Goal: Information Seeking & Learning: Compare options

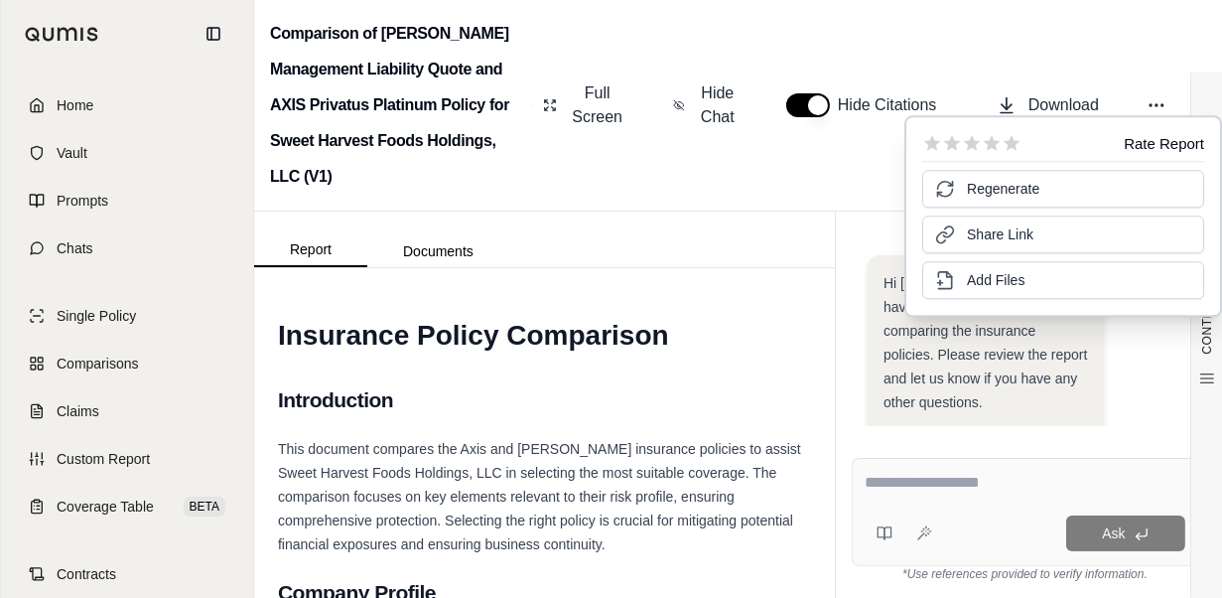
scroll to position [702, 0]
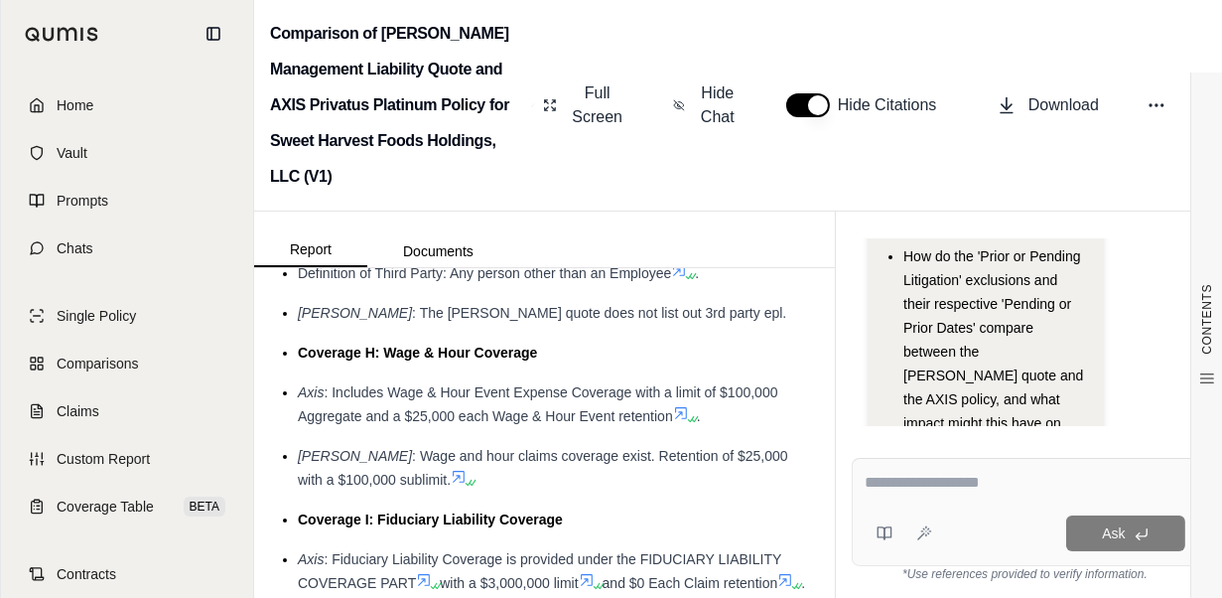
click at [889, 409] on div "Hi [PERSON_NAME] 👋 - We have generated a report comparing the insurance policie…" at bounding box center [1024, 41] width 315 height 977
click at [103, 366] on span "Comparisons" at bounding box center [97, 363] width 81 height 20
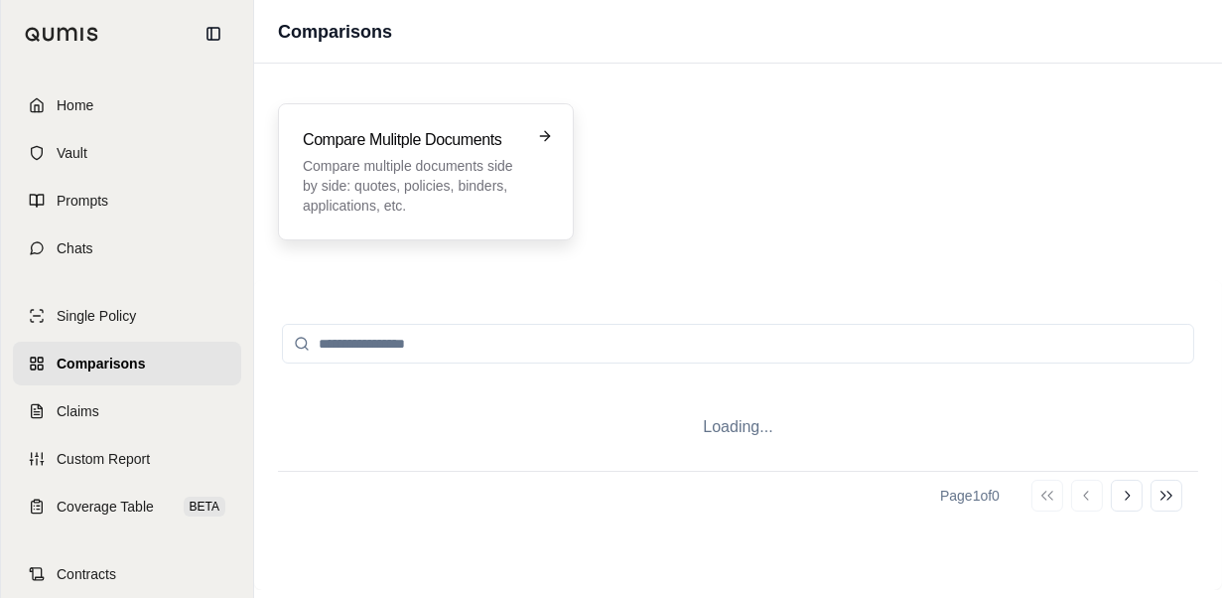
click at [527, 188] on div "Compare Mulitple Documents Compare multiple documents side by side: quotes, pol…" at bounding box center [426, 171] width 246 height 87
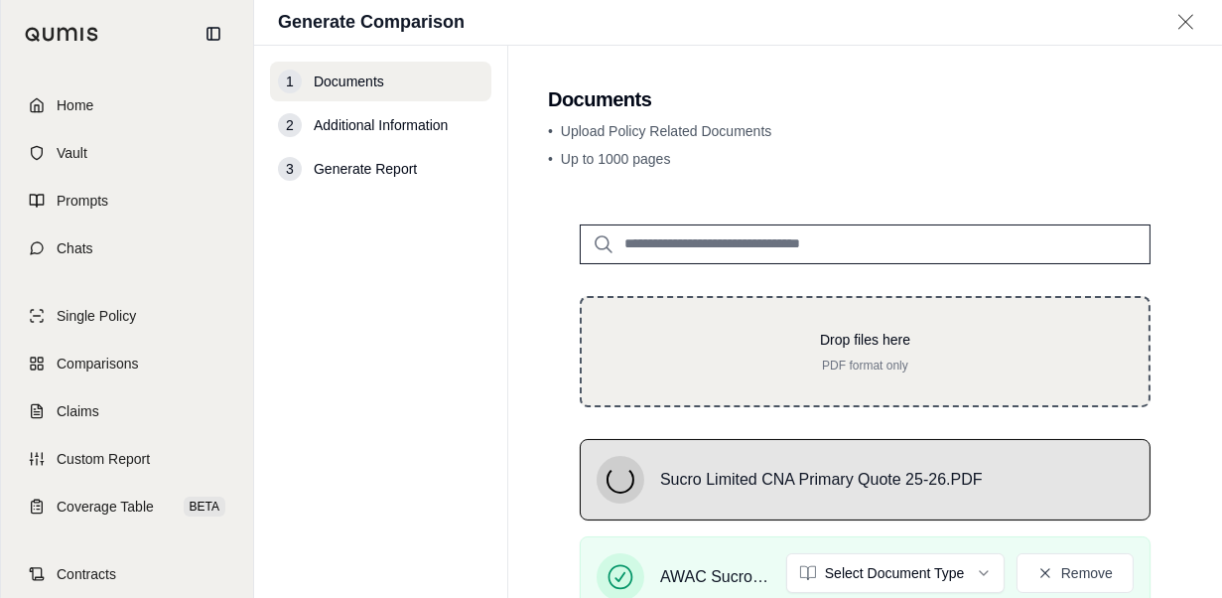
scroll to position [223, 0]
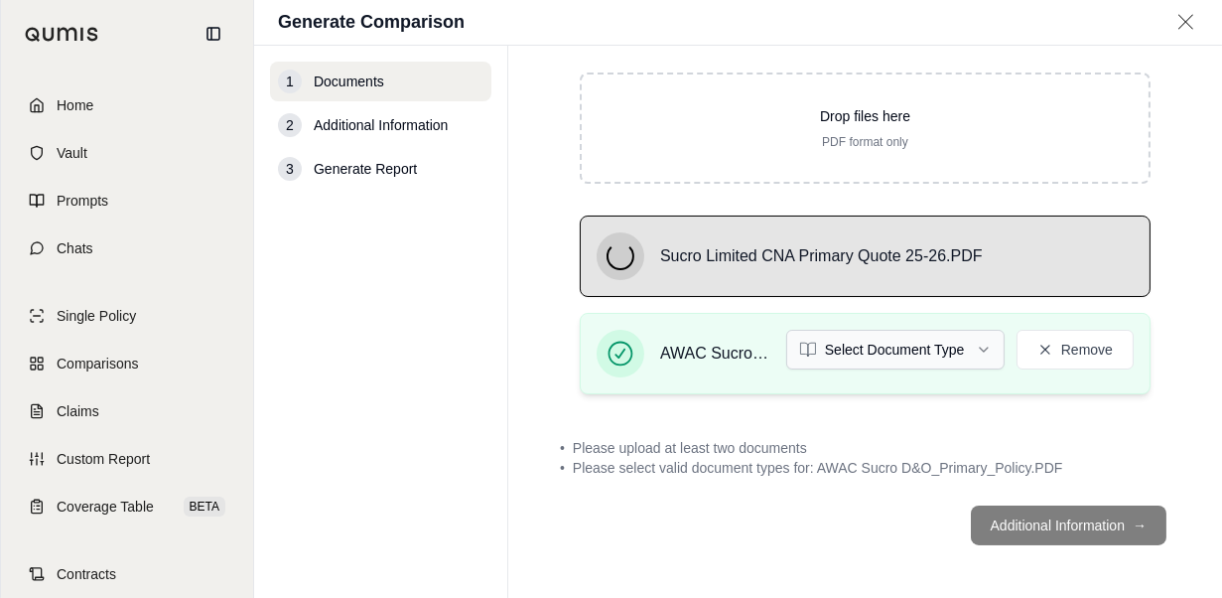
click at [964, 352] on html "Home Vault Prompts Chats Single Policy Comparisons Claims Custom Report Coverag…" at bounding box center [611, 299] width 1222 height 598
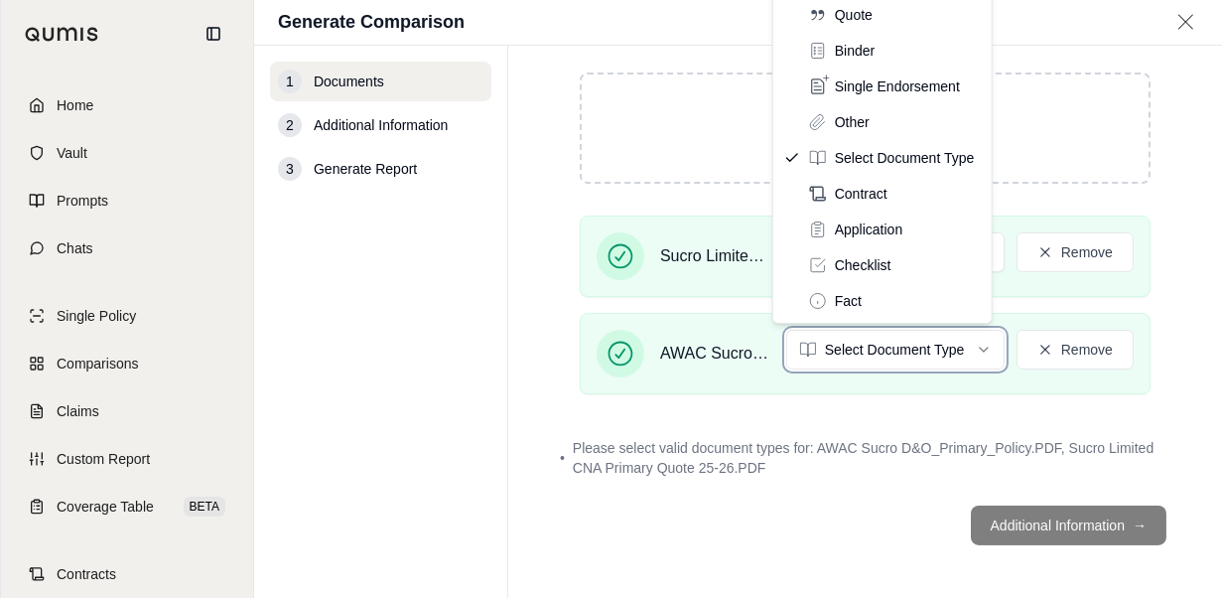
click at [1153, 352] on html "Home Vault Prompts Chats Single Policy Comparisons Claims Custom Report Coverag…" at bounding box center [611, 299] width 1222 height 598
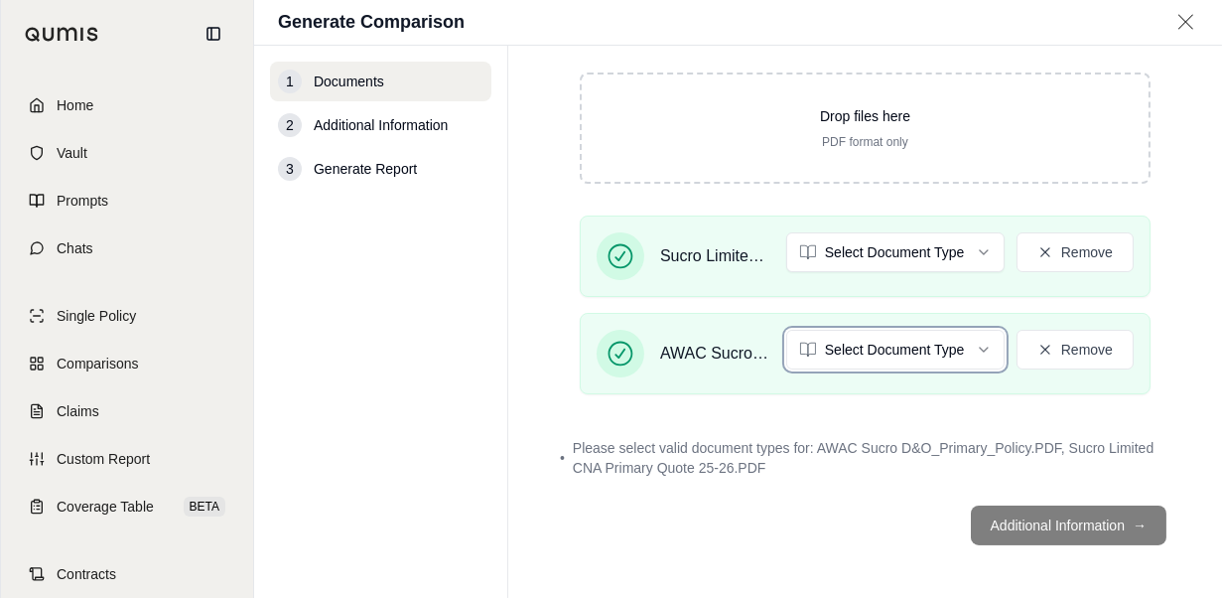
scroll to position [25, 0]
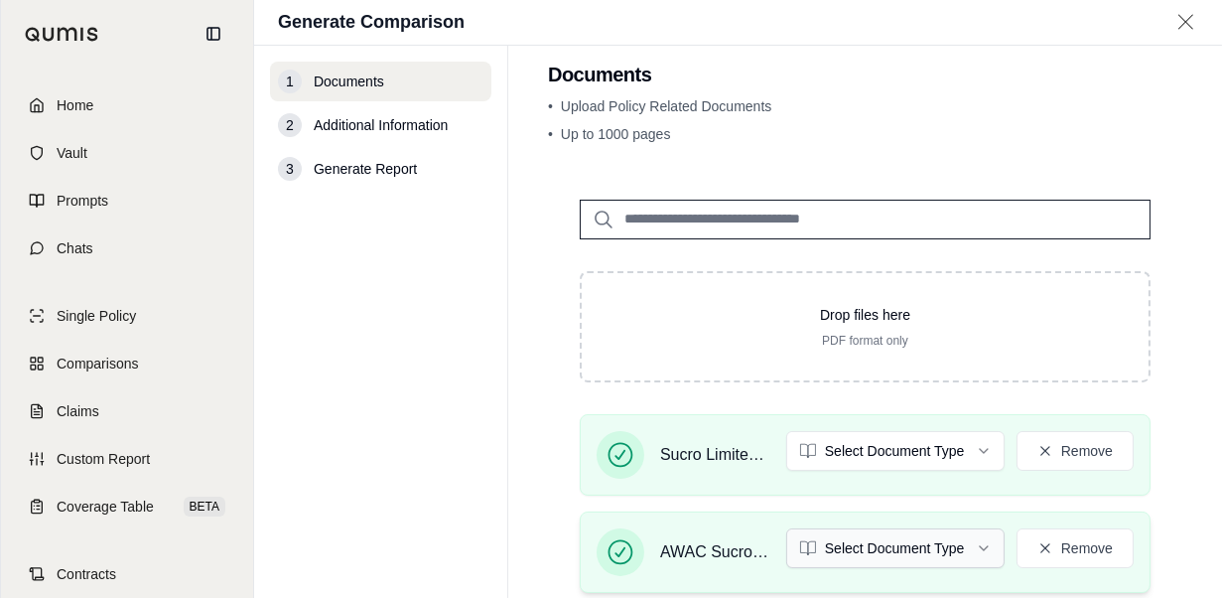
click at [920, 556] on html "Home Vault Prompts Chats Single Policy Comparisons Claims Custom Report Coverag…" at bounding box center [611, 299] width 1222 height 598
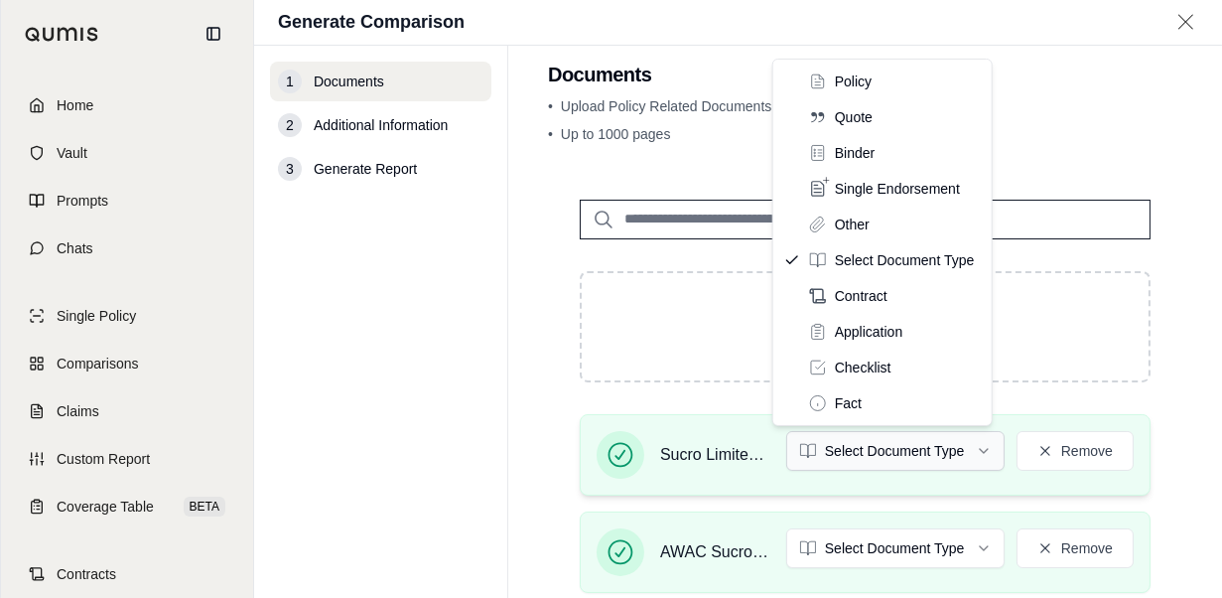
click at [892, 456] on html "Home Vault Prompts Chats Single Policy Comparisons Claims Custom Report Coverag…" at bounding box center [611, 299] width 1222 height 598
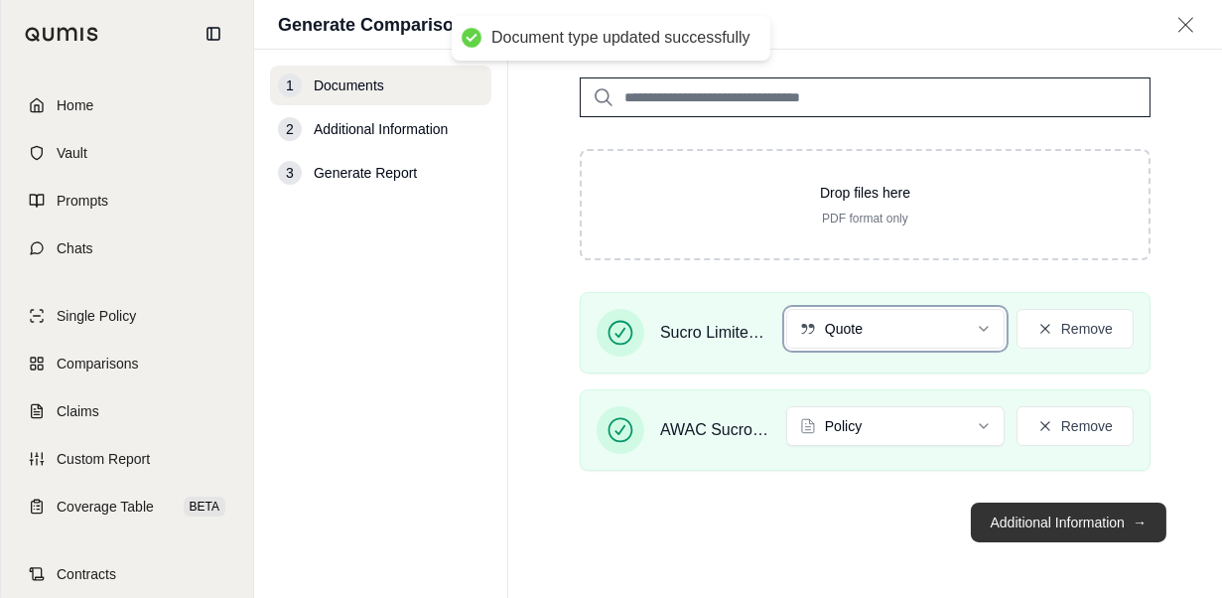
scroll to position [148, 0]
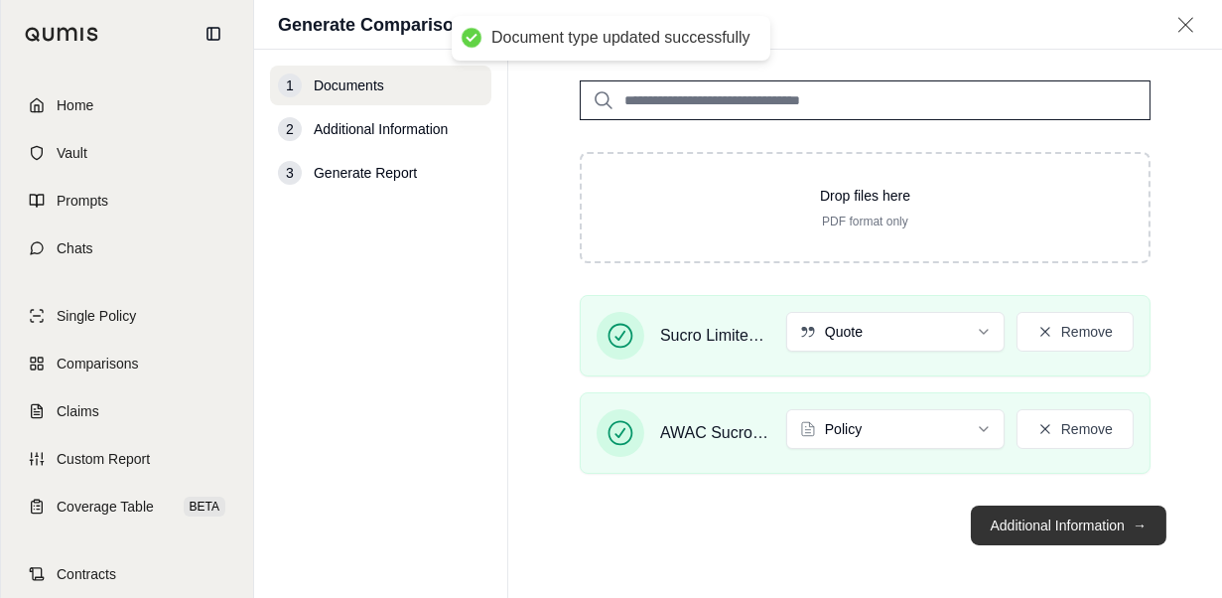
click at [1132, 517] on span "→" at bounding box center [1139, 525] width 14 height 20
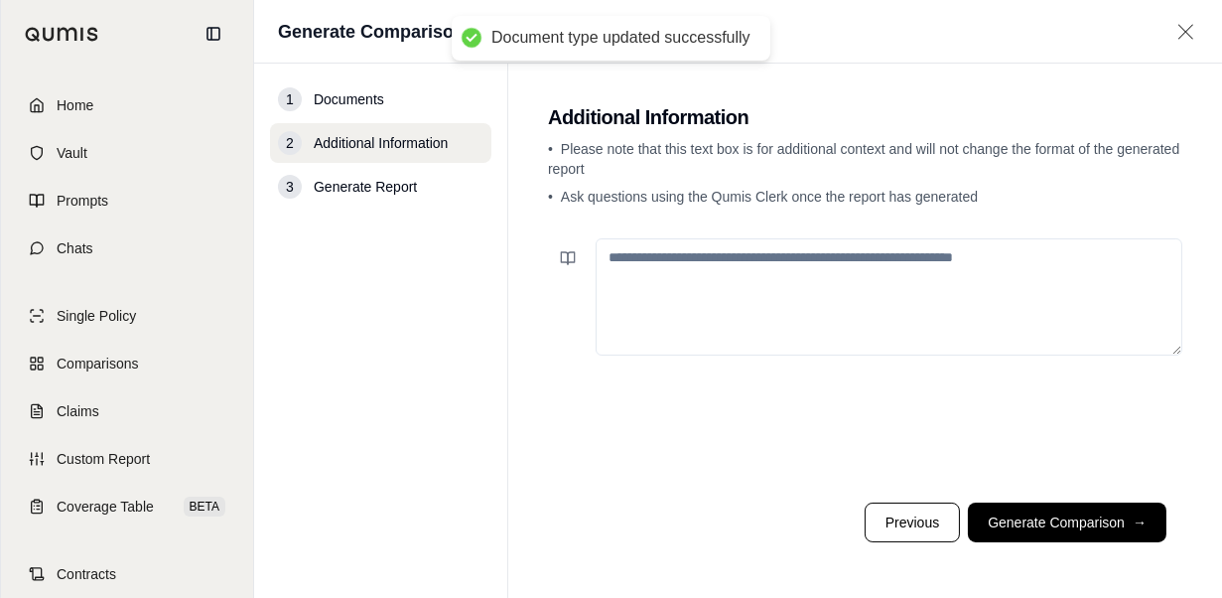
click at [830, 298] on textarea at bounding box center [889, 296] width 587 height 117
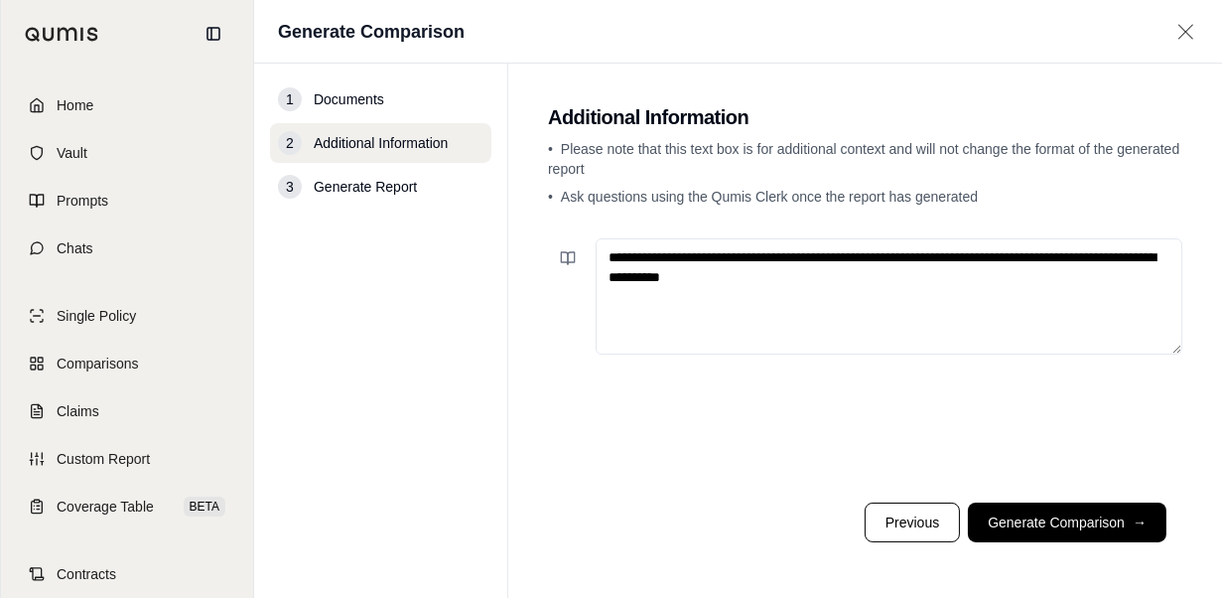
click at [690, 253] on textarea "**********" at bounding box center [889, 296] width 587 height 116
type textarea "**********"
click at [1056, 511] on button "Generate Comparison →" at bounding box center [1067, 522] width 199 height 40
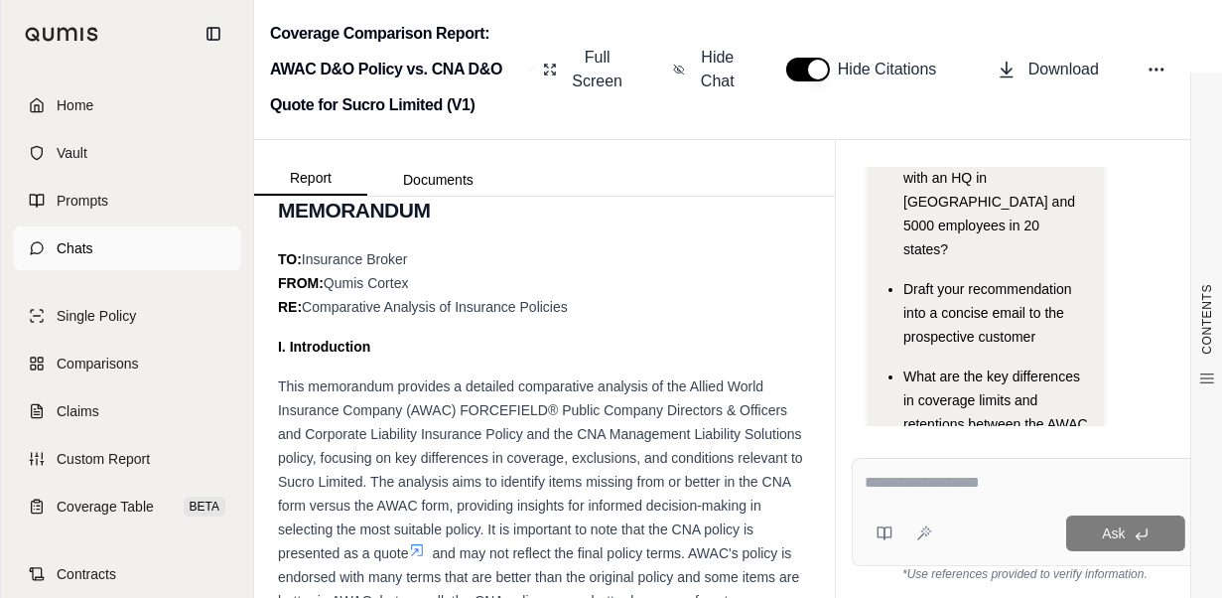
scroll to position [1127, 0]
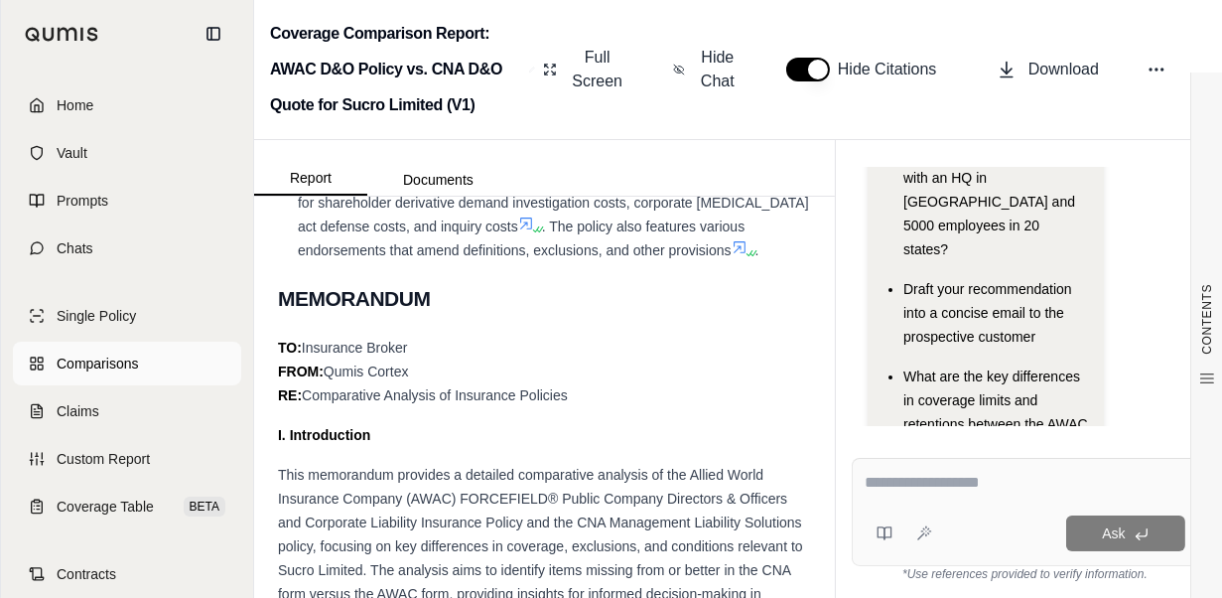
click at [137, 362] on span "Comparisons" at bounding box center [97, 363] width 81 height 20
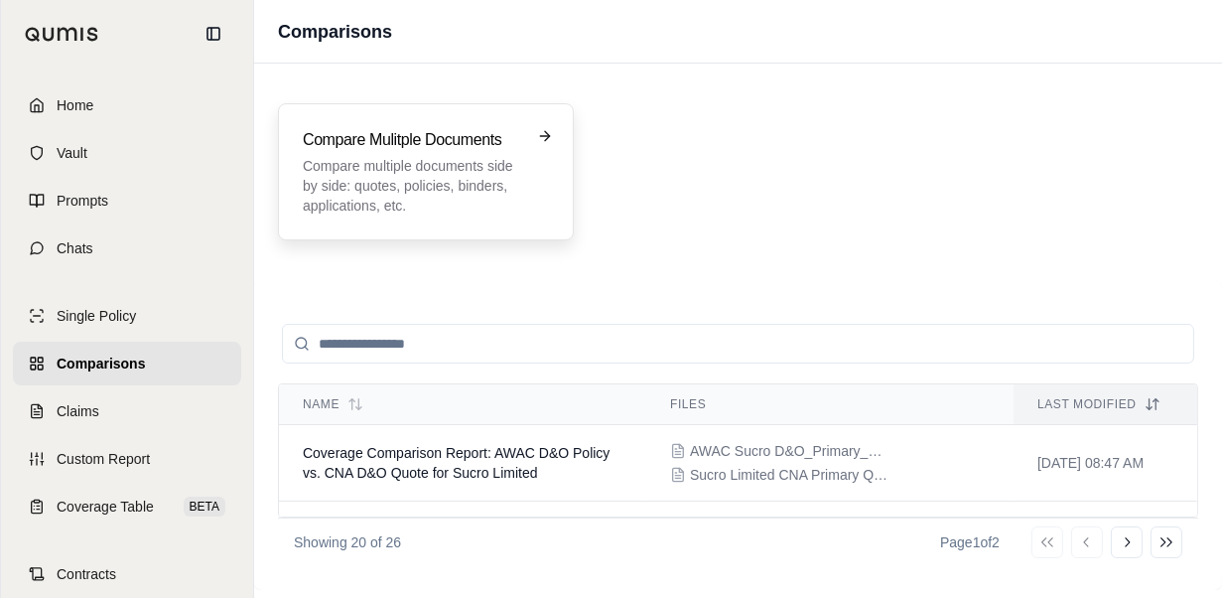
click at [411, 183] on p "Compare multiple documents side by side: quotes, policies, binders, application…" at bounding box center [412, 186] width 218 height 60
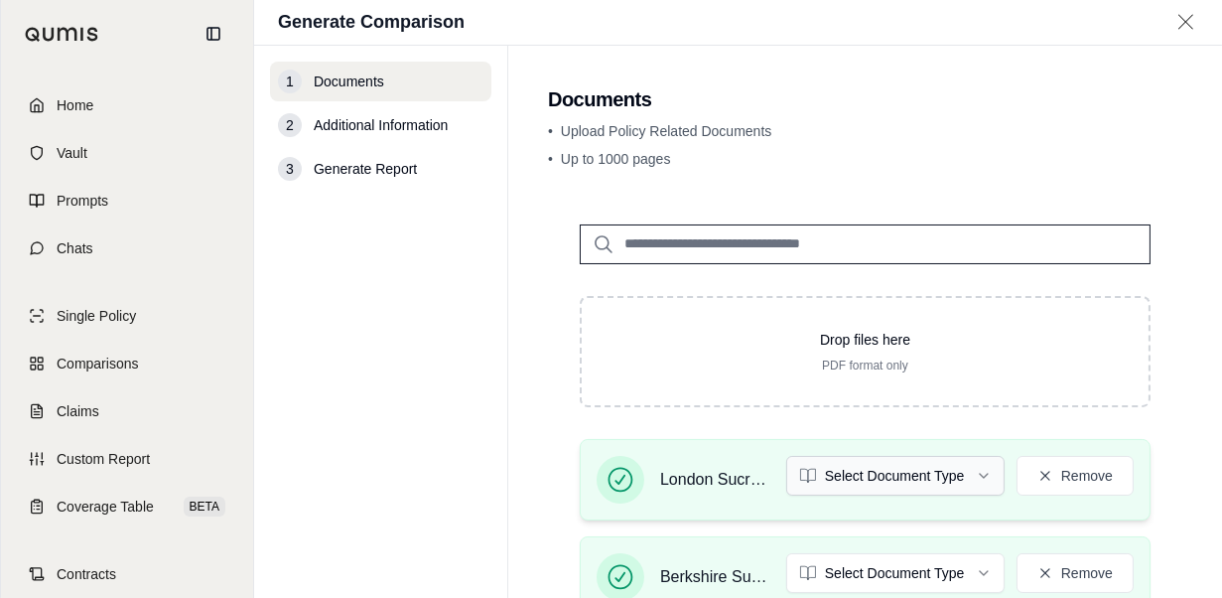
scroll to position [99, 0]
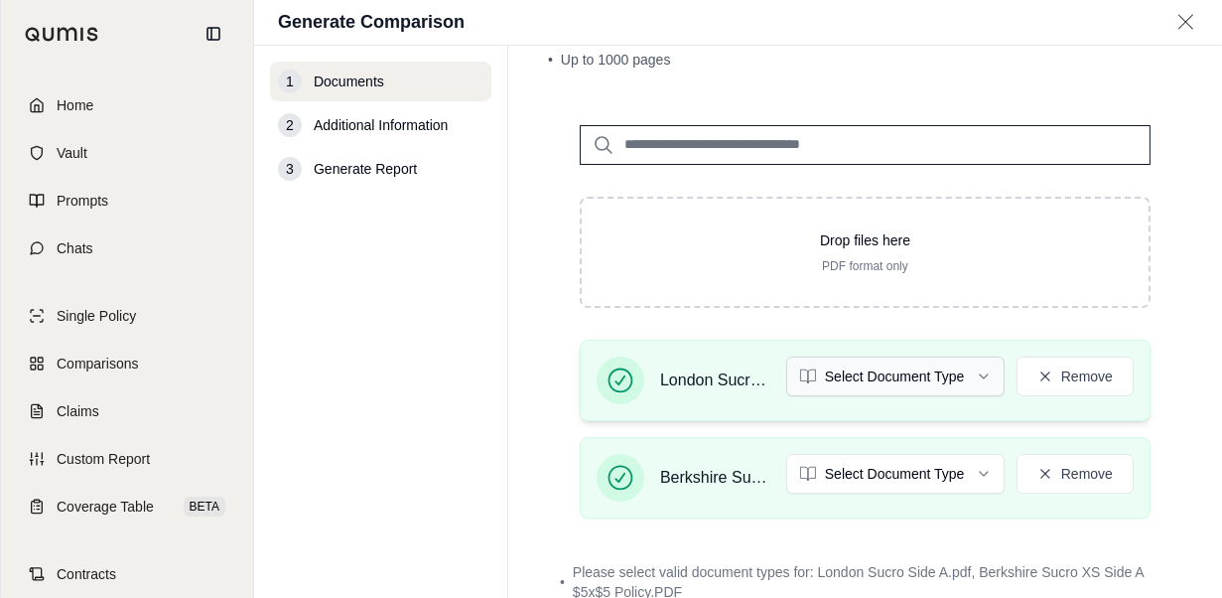
click at [927, 372] on html "Home Vault Prompts Chats Single Policy Comparisons Claims Custom Report Coverag…" at bounding box center [611, 299] width 1222 height 598
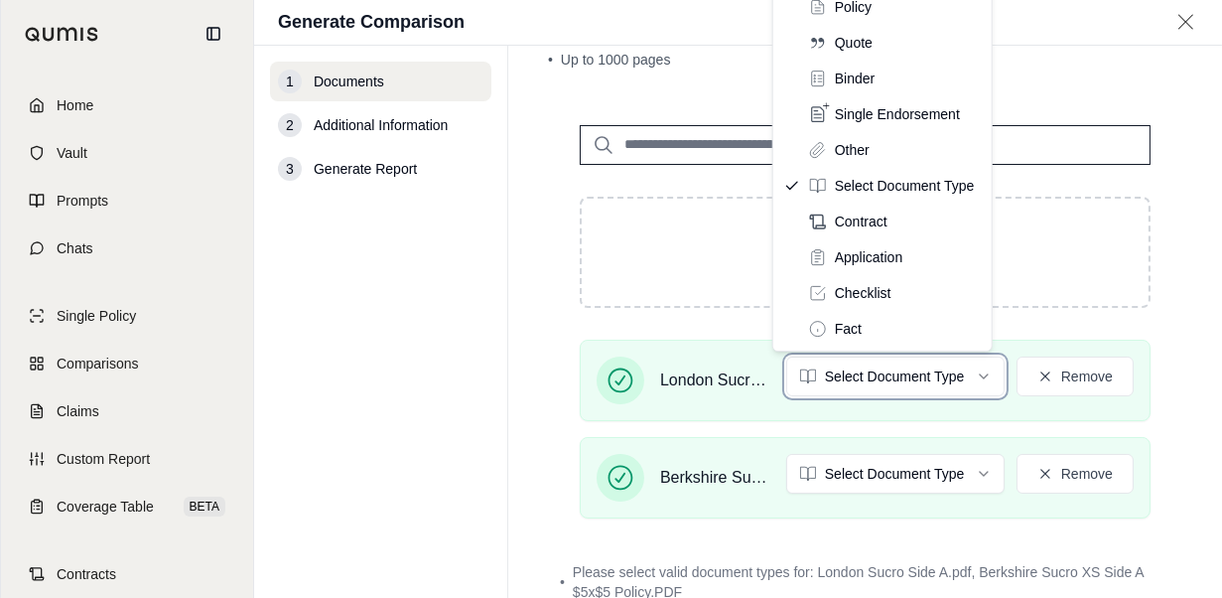
click at [1162, 402] on html "Home Vault Prompts Chats Single Policy Comparisons Claims Custom Report Coverag…" at bounding box center [611, 299] width 1222 height 598
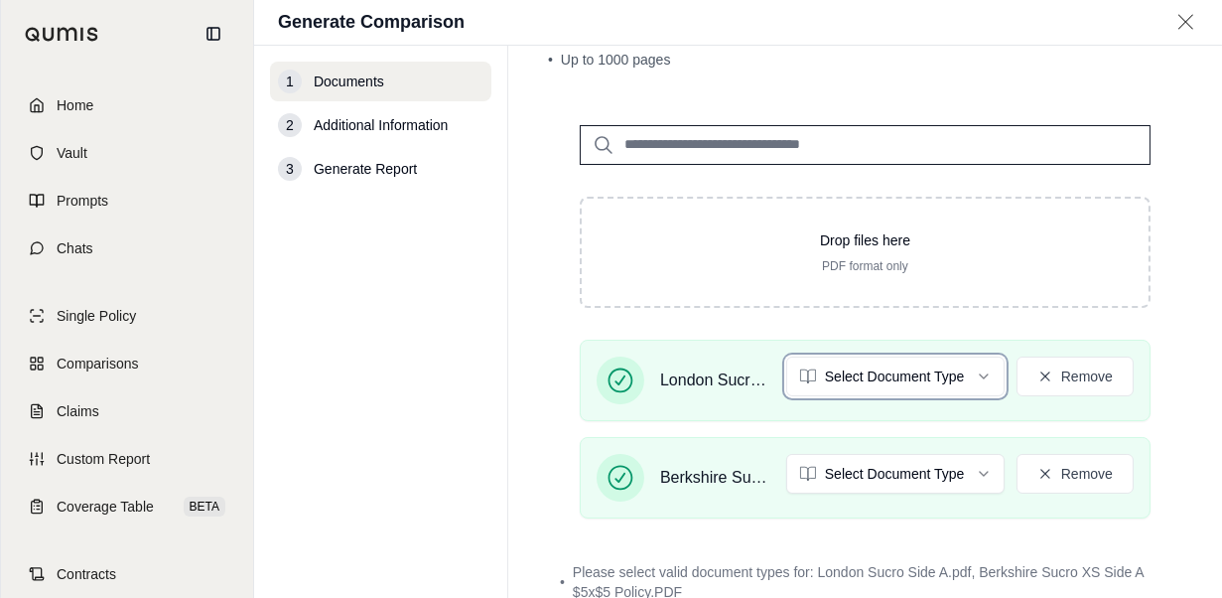
scroll to position [0, 0]
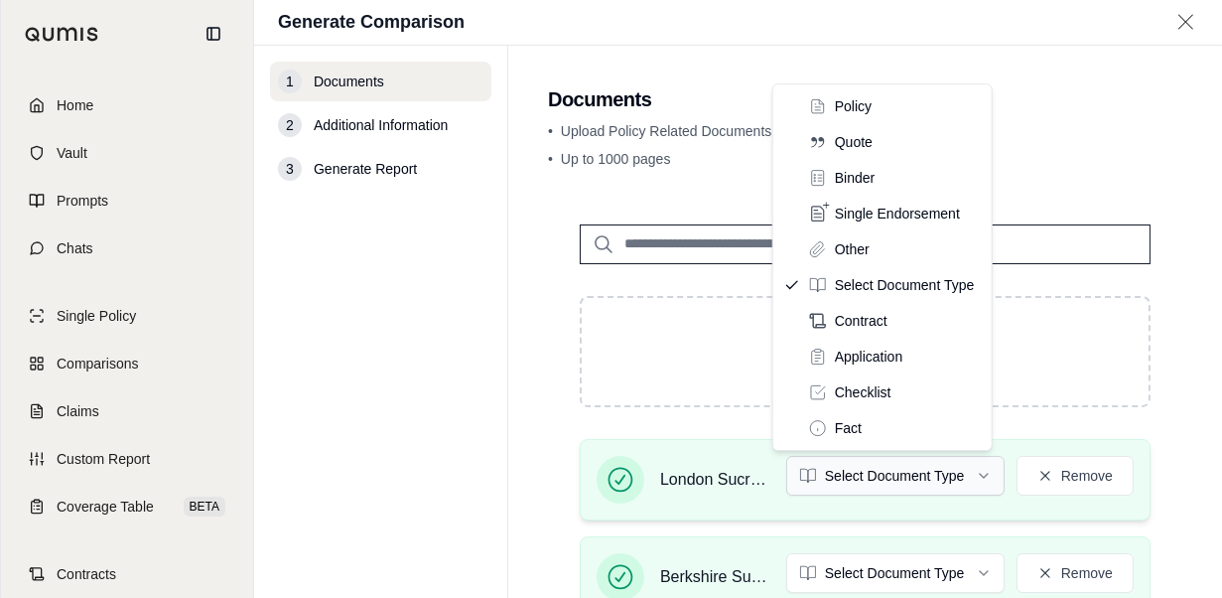
click at [866, 473] on html "Home Vault Prompts Chats Single Policy Comparisons Claims Custom Report Coverag…" at bounding box center [611, 299] width 1222 height 598
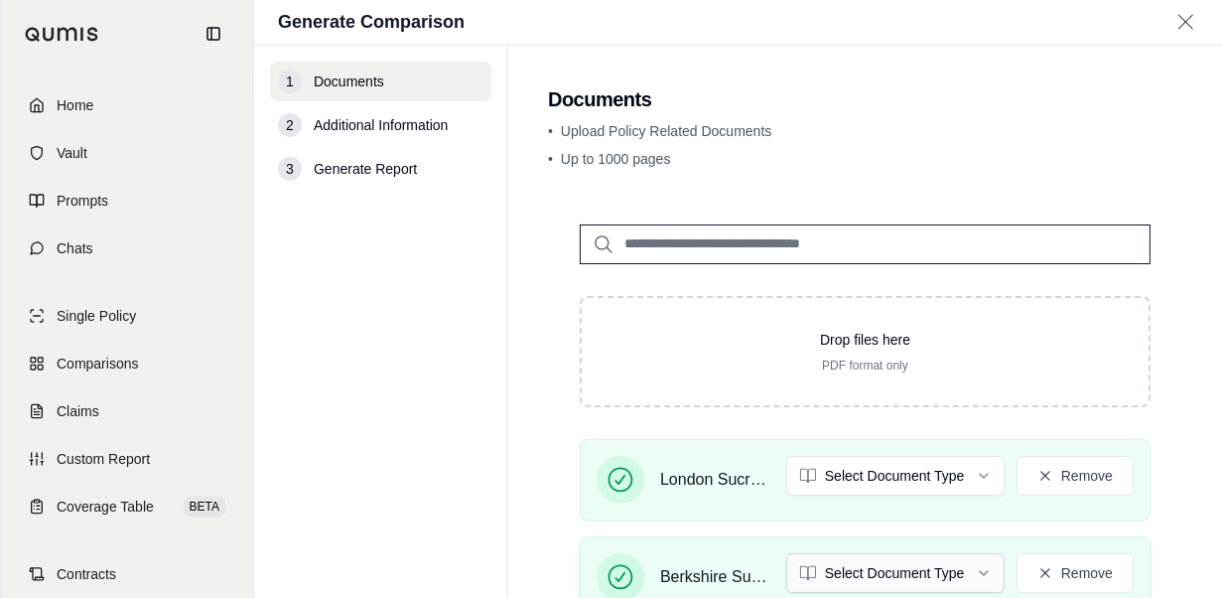
click at [896, 568] on html "Home Vault Prompts Chats Single Policy Comparisons Claims Custom Report Coverag…" at bounding box center [611, 299] width 1222 height 598
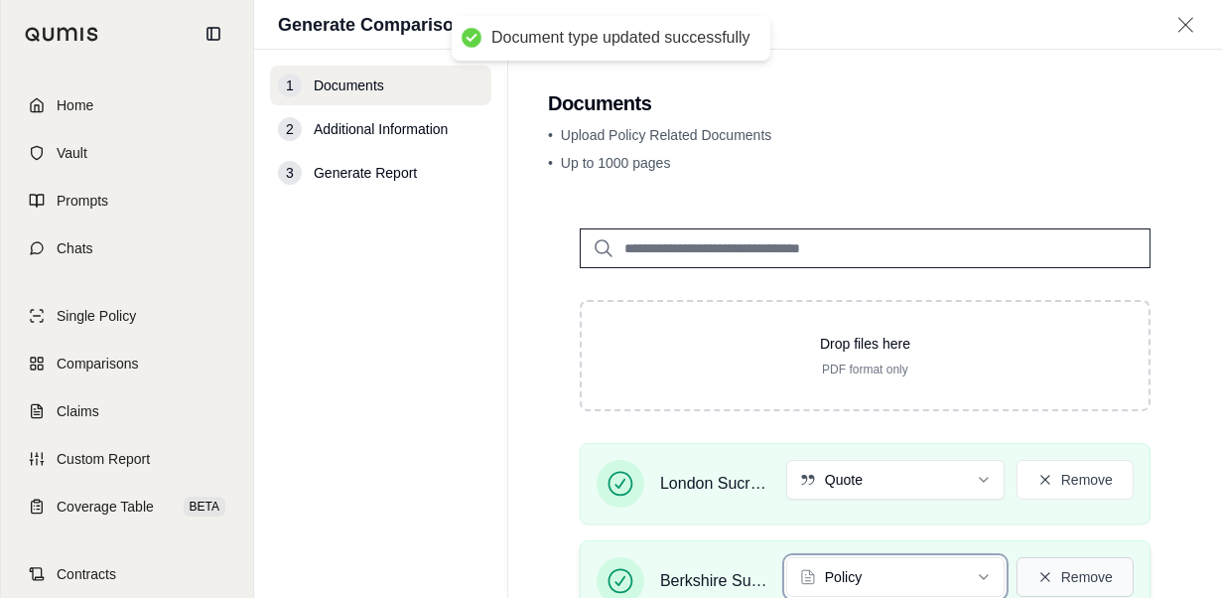
scroll to position [148, 0]
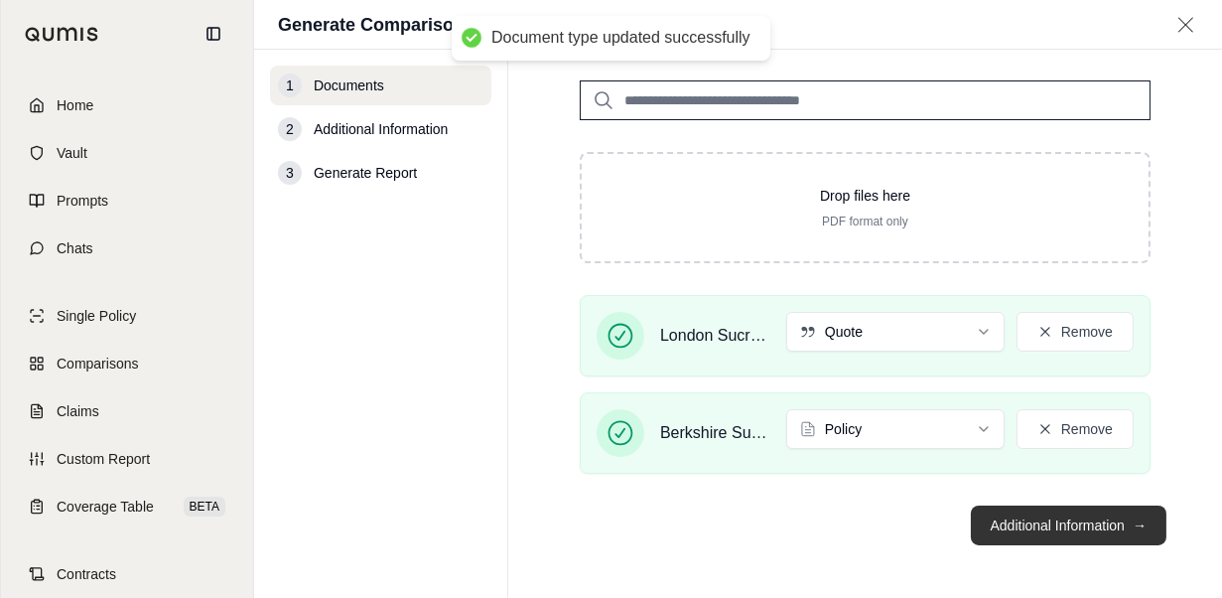
click at [1081, 525] on button "Additional Information →" at bounding box center [1069, 525] width 196 height 40
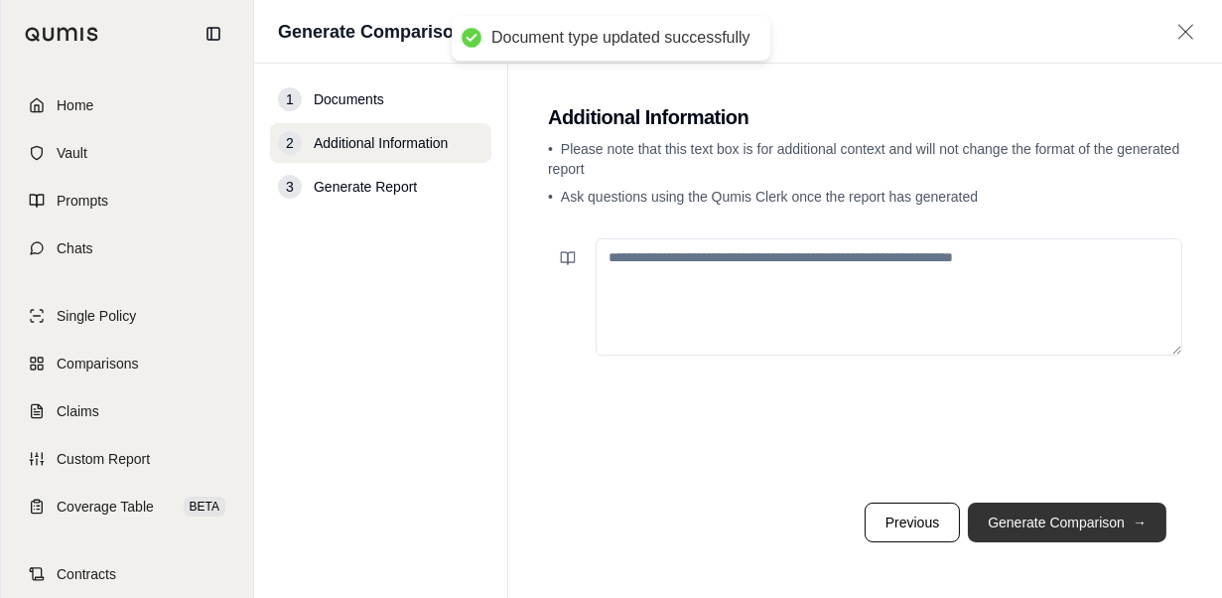
scroll to position [0, 0]
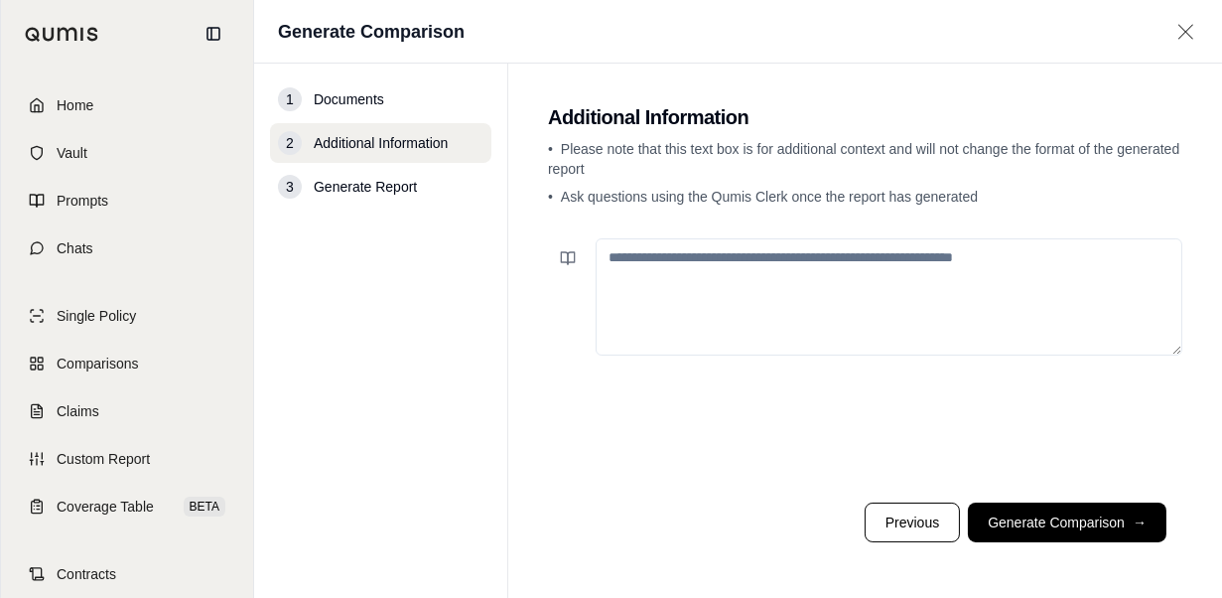
click at [958, 300] on textarea at bounding box center [889, 296] width 587 height 117
click at [1100, 257] on textarea "**********" at bounding box center [889, 296] width 587 height 116
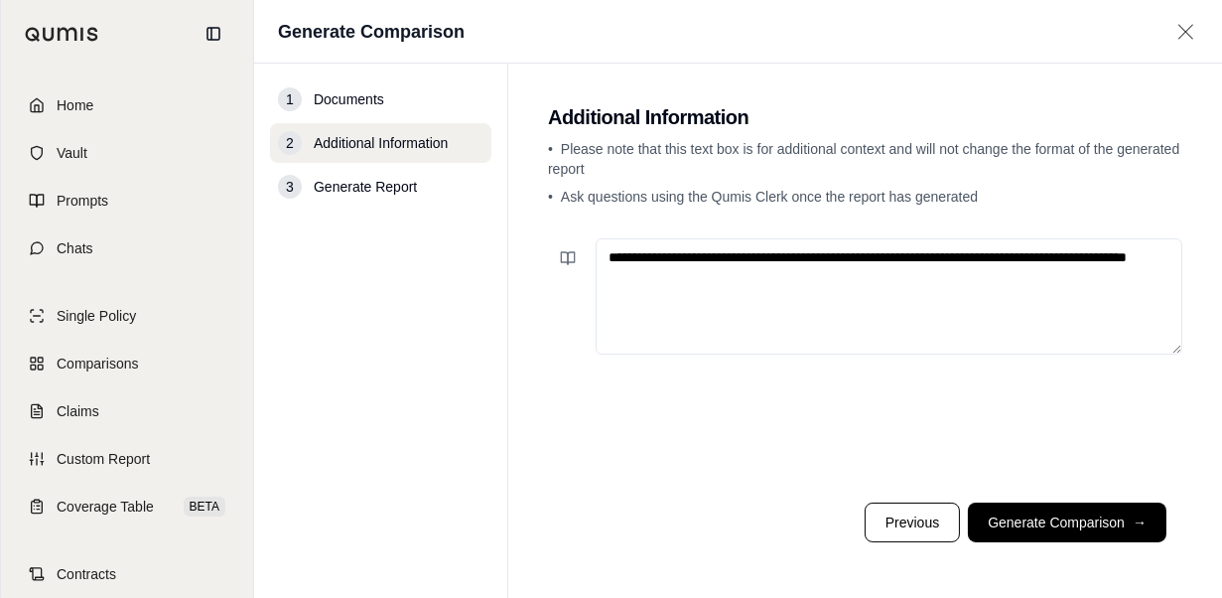
type textarea "**********"
click at [1040, 516] on button "Generate Comparison →" at bounding box center [1067, 522] width 199 height 40
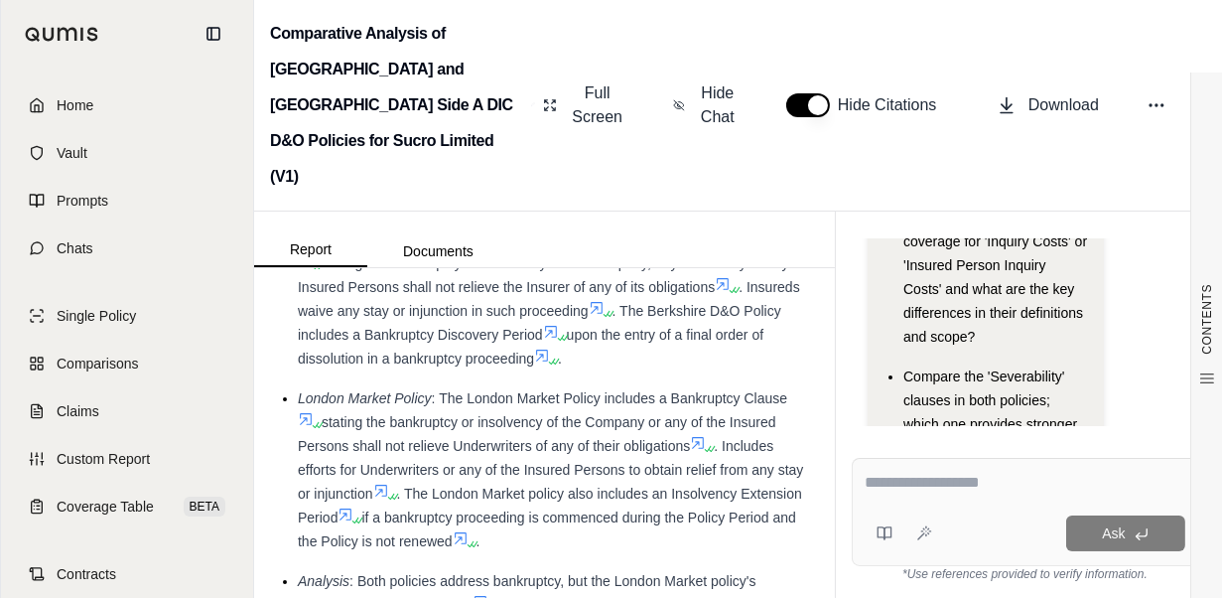
scroll to position [2481, 0]
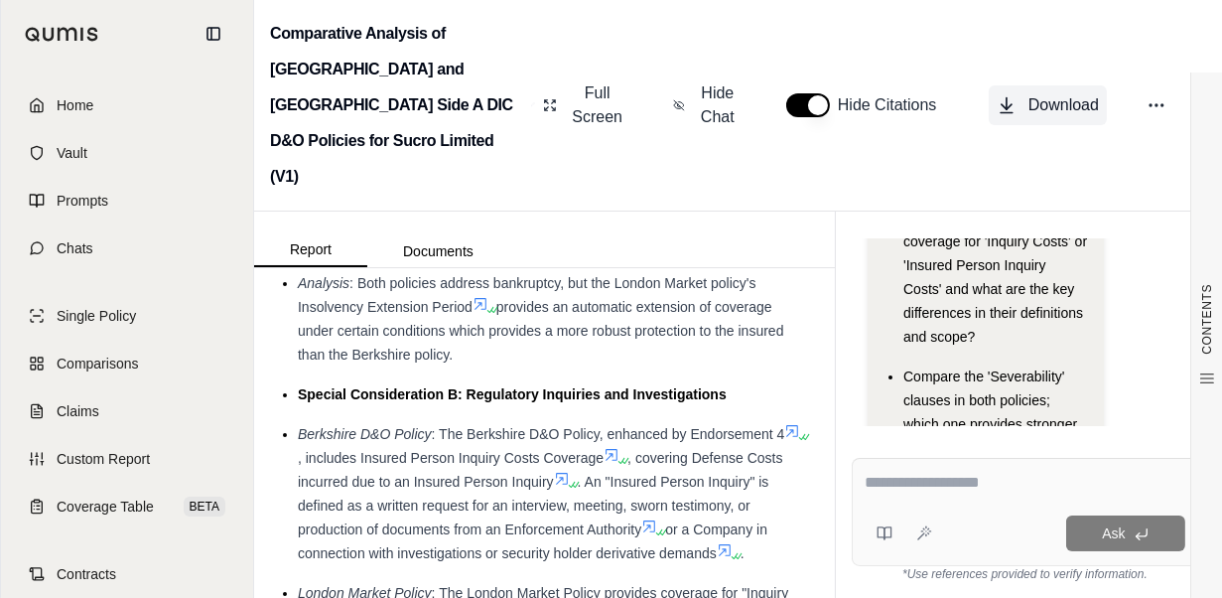
click at [1086, 93] on span "Download" at bounding box center [1063, 105] width 70 height 24
click at [1161, 95] on icon at bounding box center [1156, 105] width 20 height 20
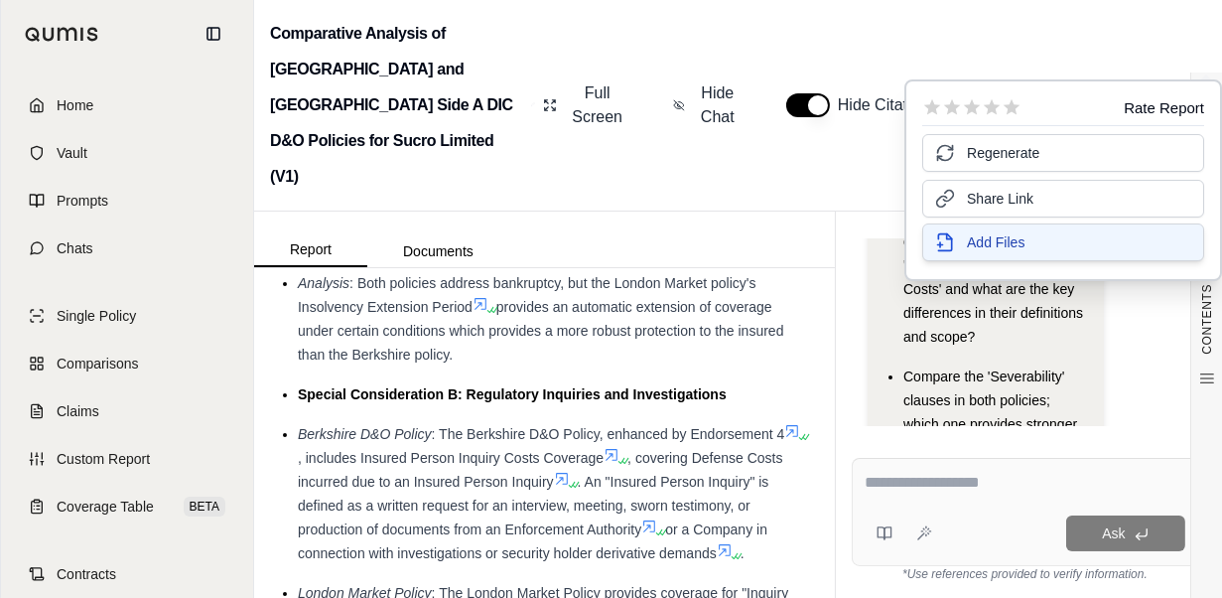
click at [976, 238] on span "Add Files" at bounding box center [996, 242] width 58 height 20
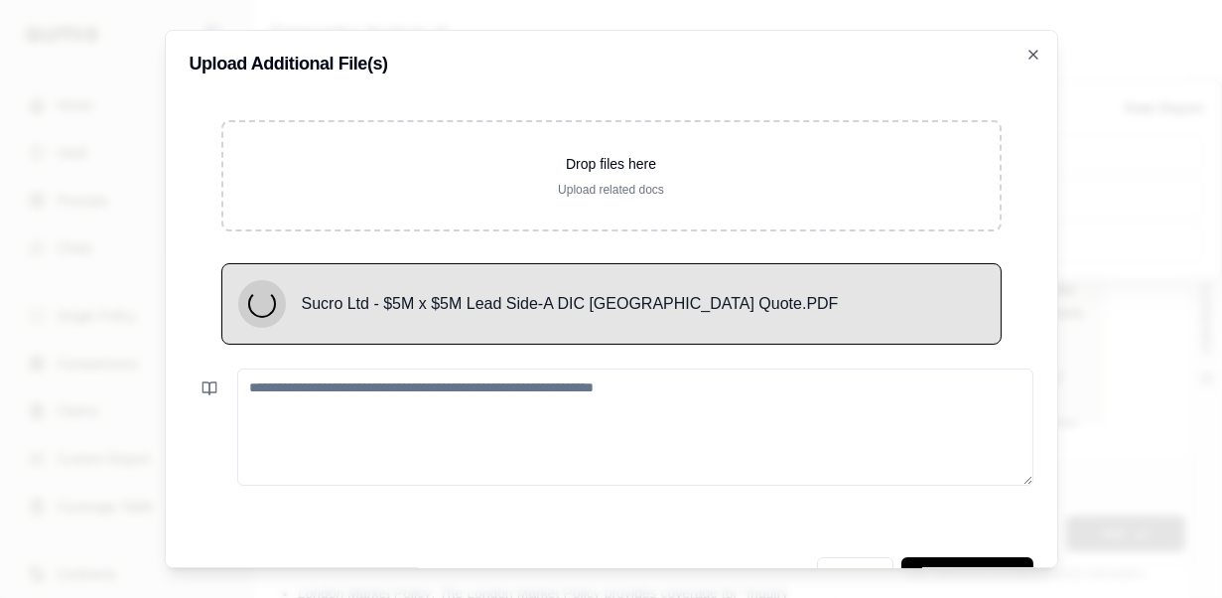
click at [591, 394] on textarea at bounding box center [635, 426] width 796 height 117
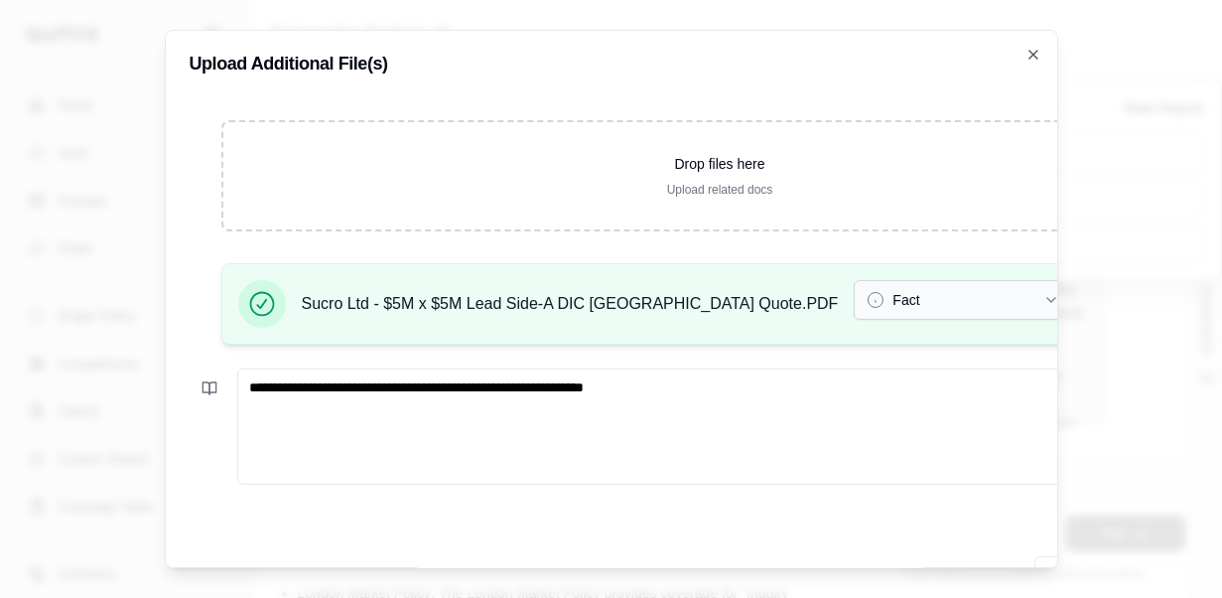
type textarea "**********"
click at [854, 301] on button "Fact" at bounding box center [963, 300] width 218 height 40
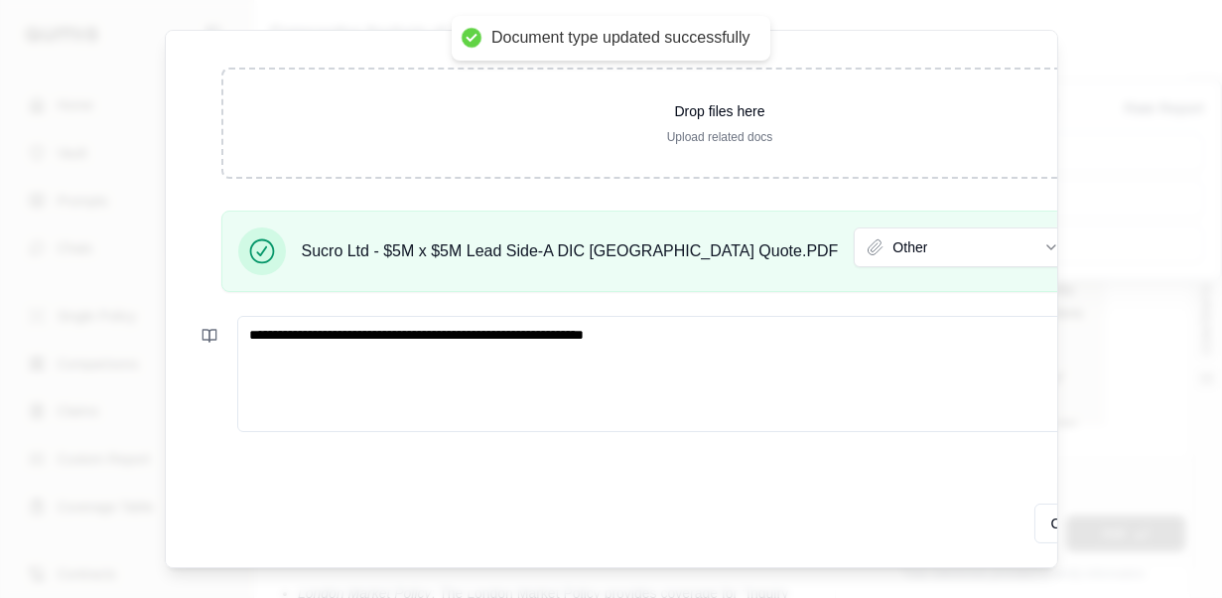
click at [1119, 503] on button "Update Analysis" at bounding box center [1184, 523] width 131 height 40
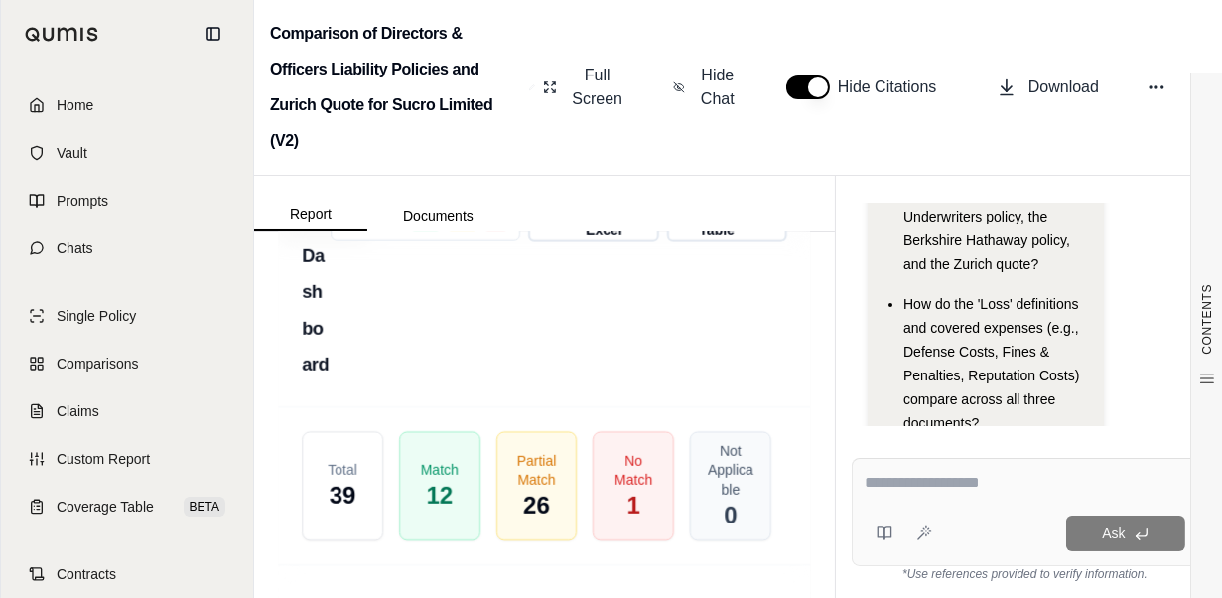
scroll to position [6872, 0]
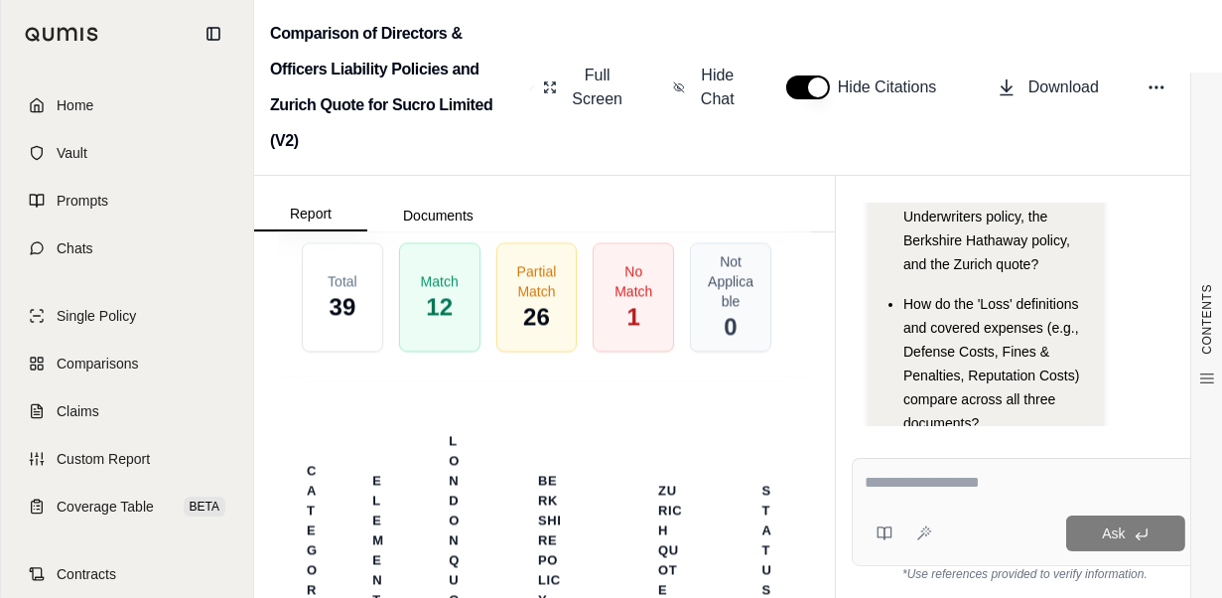
click at [587, 52] on span "Download Excel" at bounding box center [604, 31] width 70 height 42
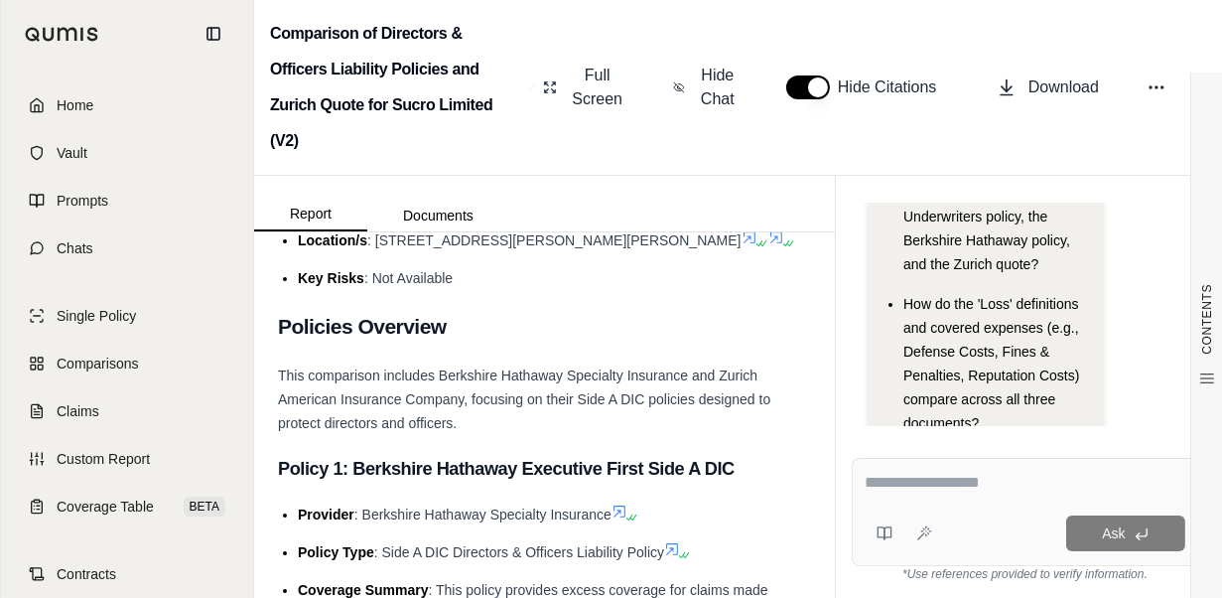
scroll to position [0, 0]
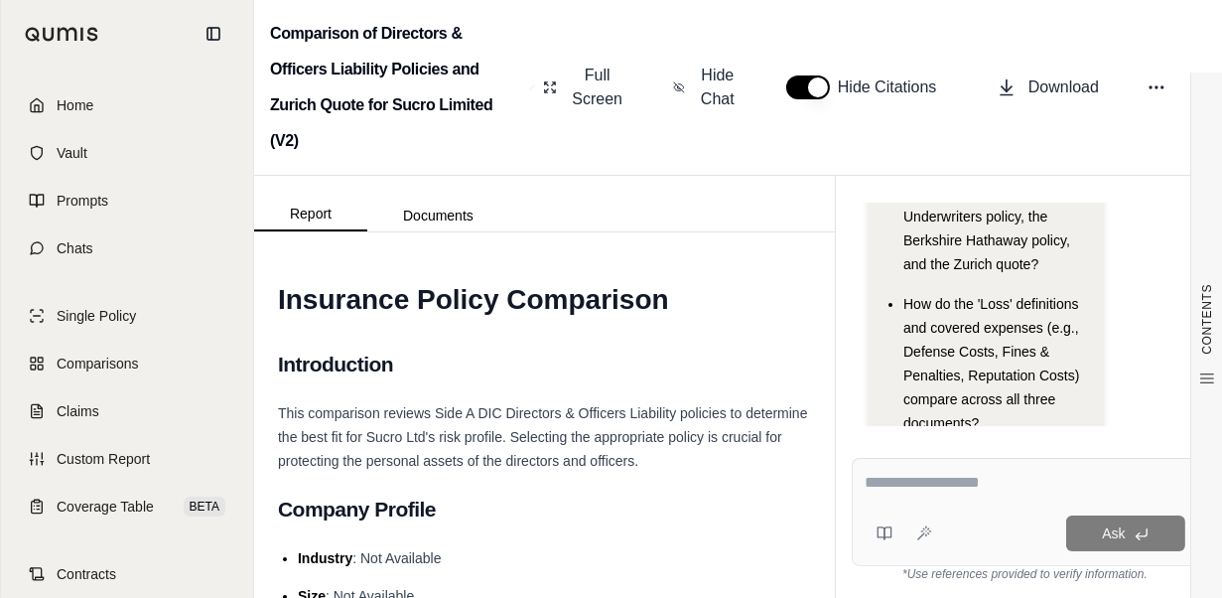
click at [875, 488] on textarea at bounding box center [1026, 482] width 322 height 24
click at [876, 488] on textarea at bounding box center [1026, 482] width 322 height 24
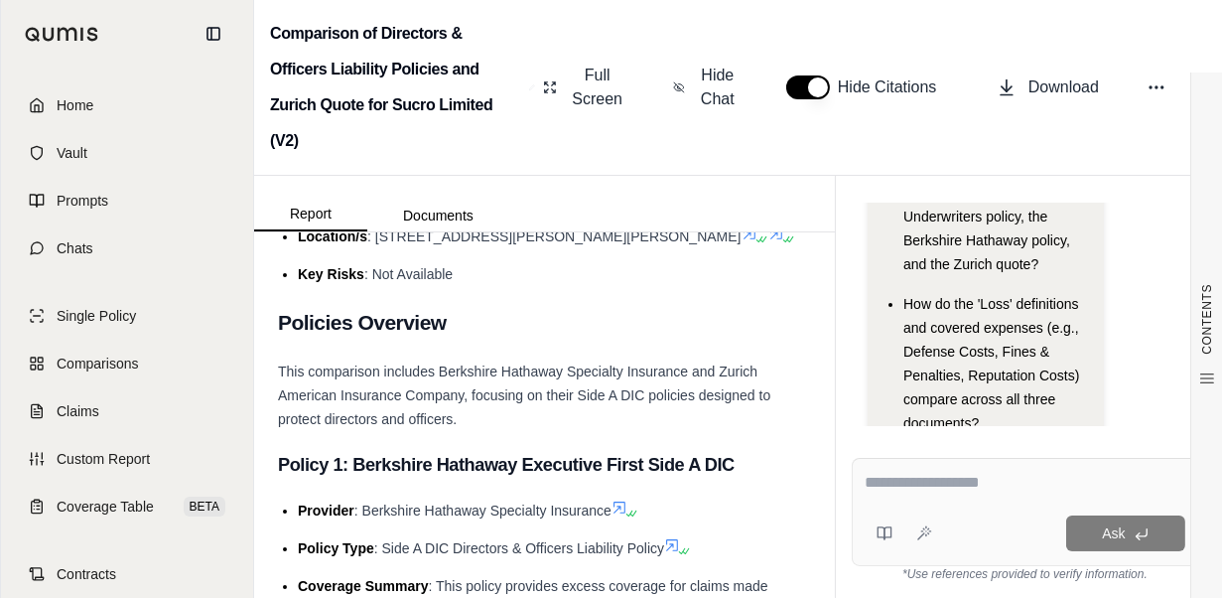
scroll to position [496, 0]
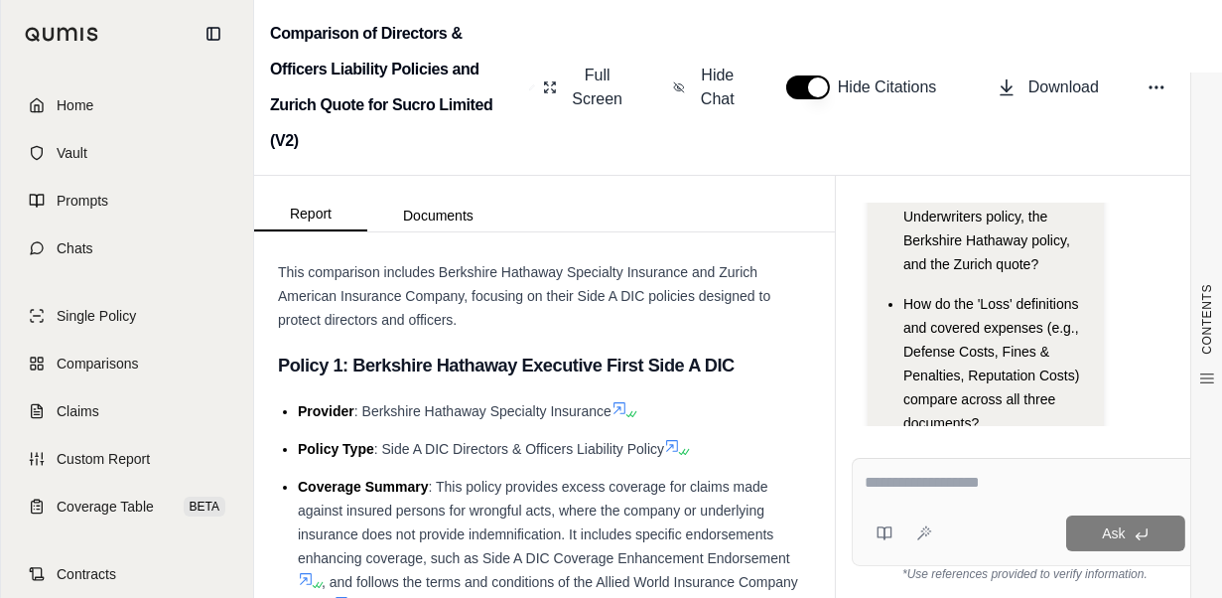
click at [803, 88] on button "button" at bounding box center [808, 87] width 44 height 24
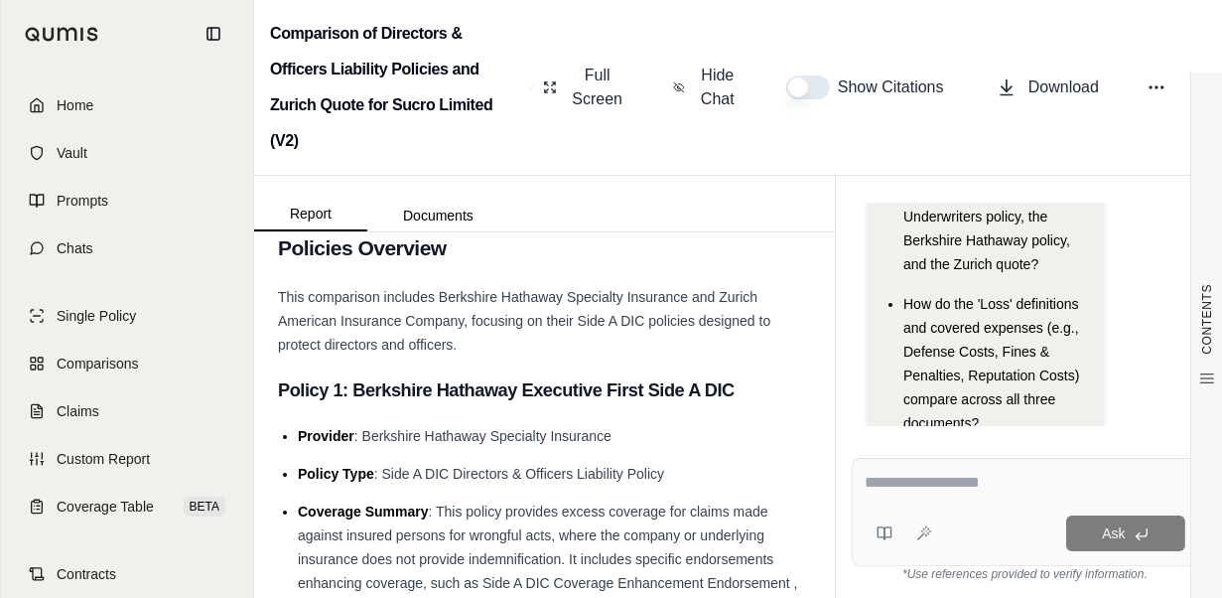
click at [803, 88] on button "button" at bounding box center [808, 87] width 44 height 24
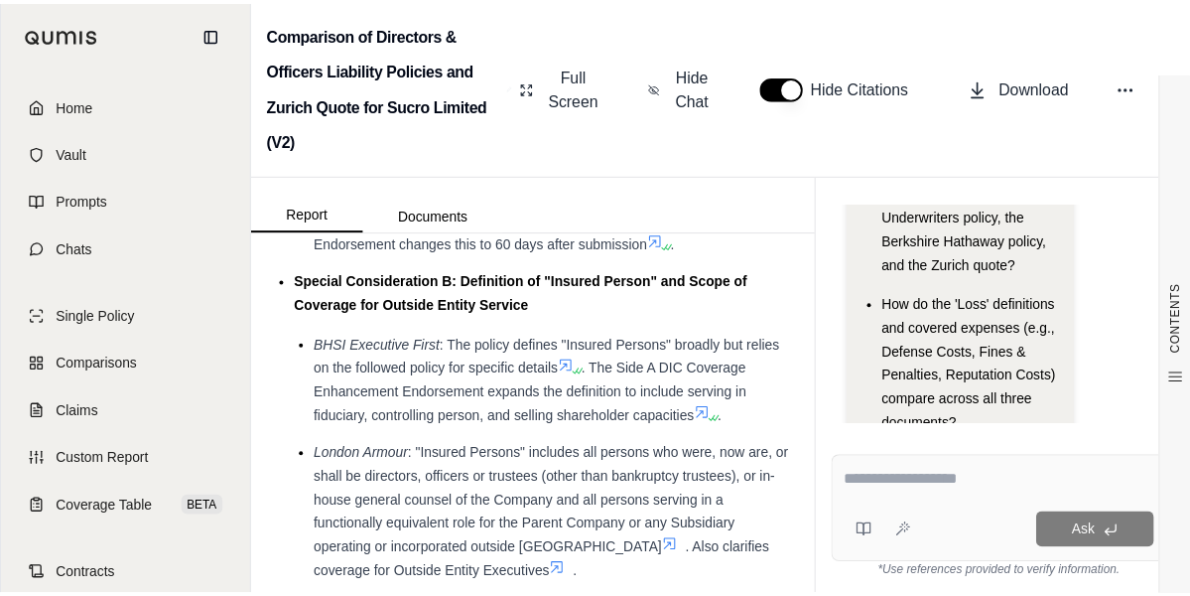
scroll to position [1787, 0]
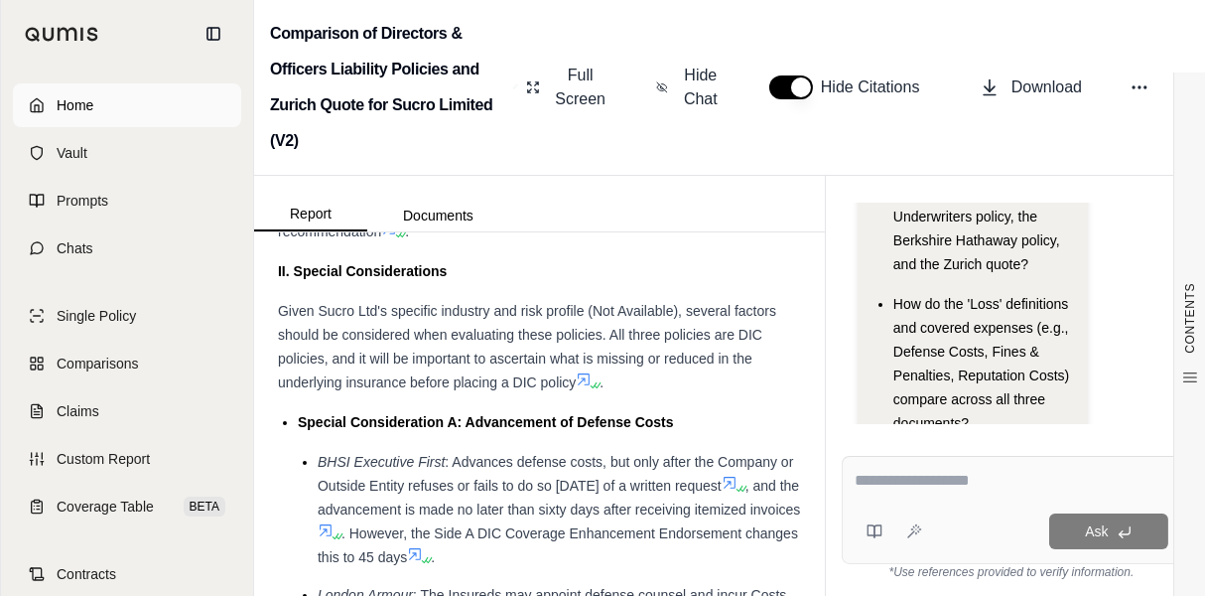
click at [48, 108] on link "Home" at bounding box center [127, 105] width 228 height 44
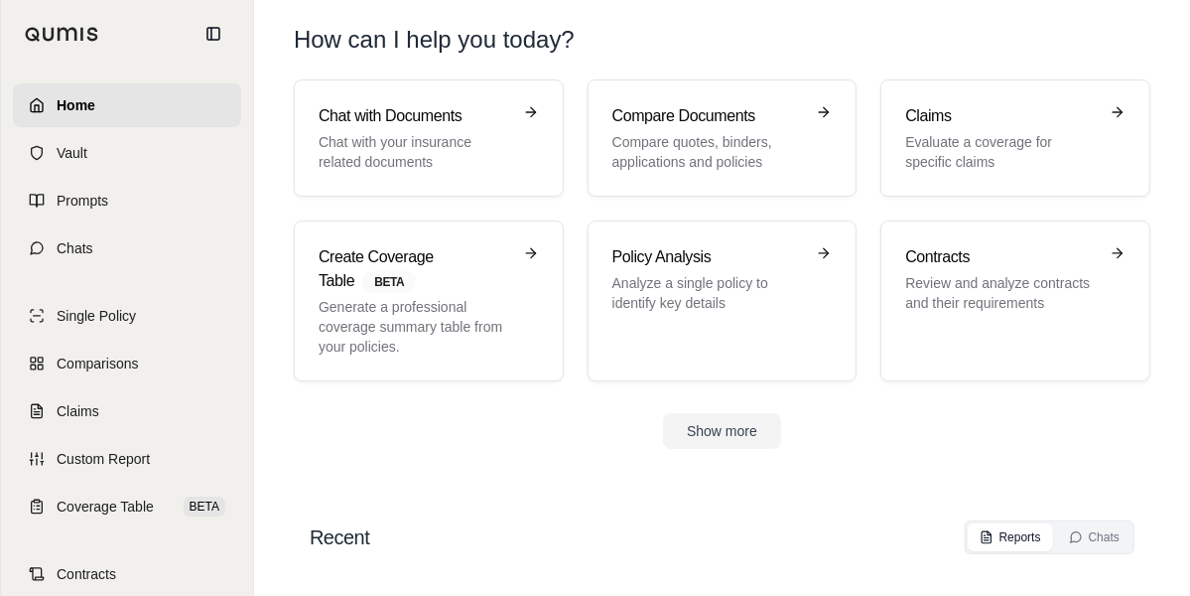
scroll to position [61, 0]
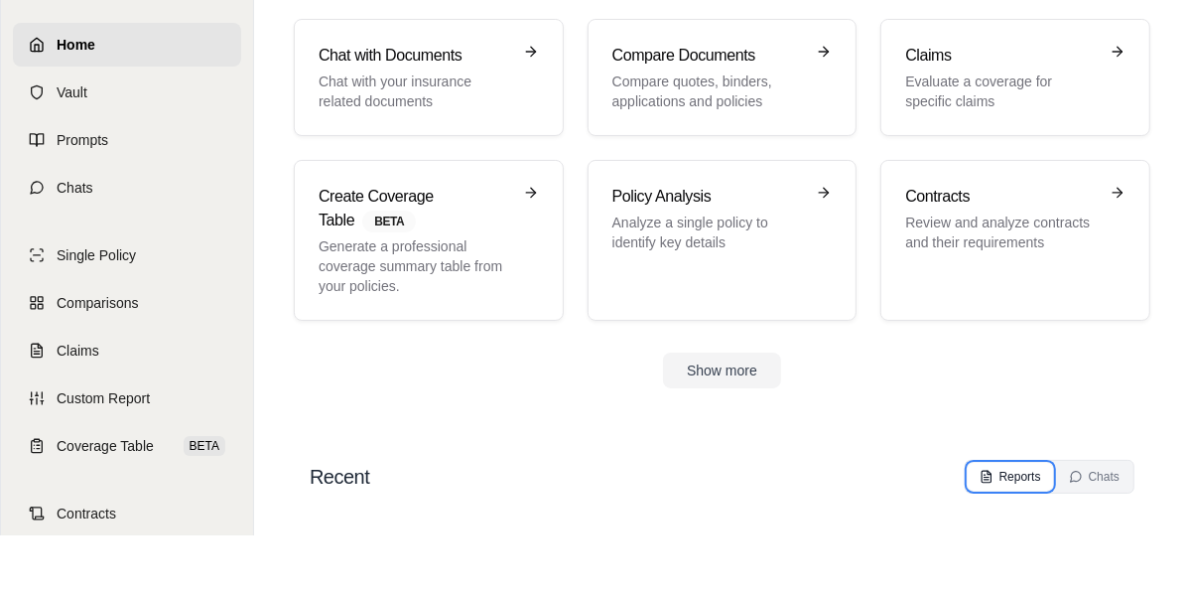
click at [1015, 474] on div "Reports" at bounding box center [1011, 476] width 62 height 16
click at [698, 371] on button "Show more" at bounding box center [722, 370] width 118 height 36
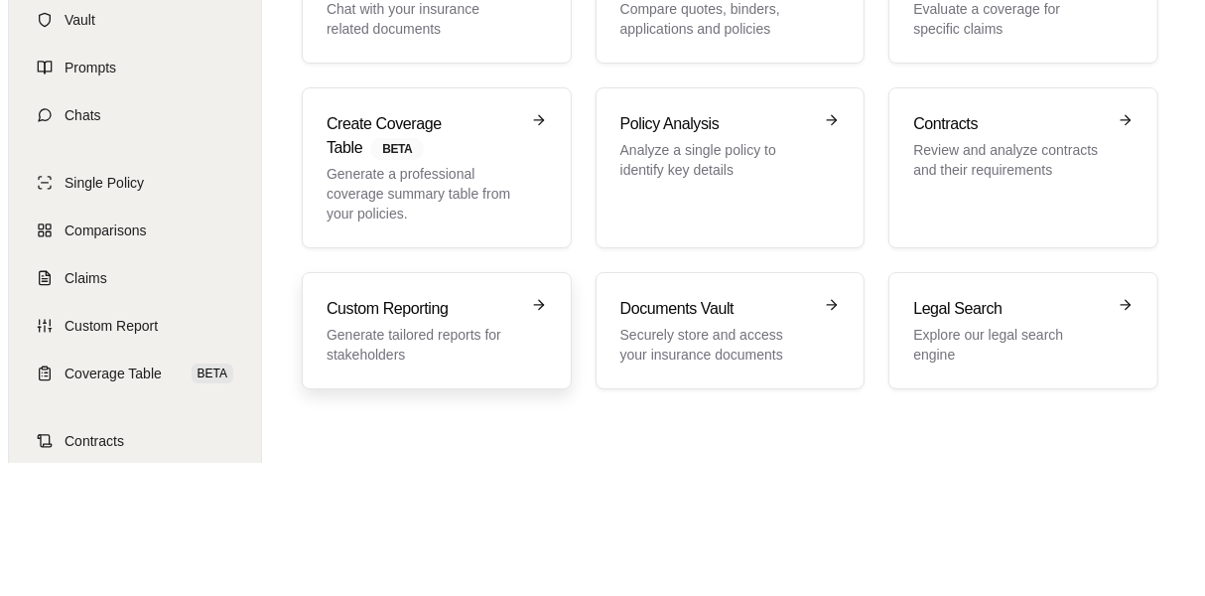
scroll to position [0, 0]
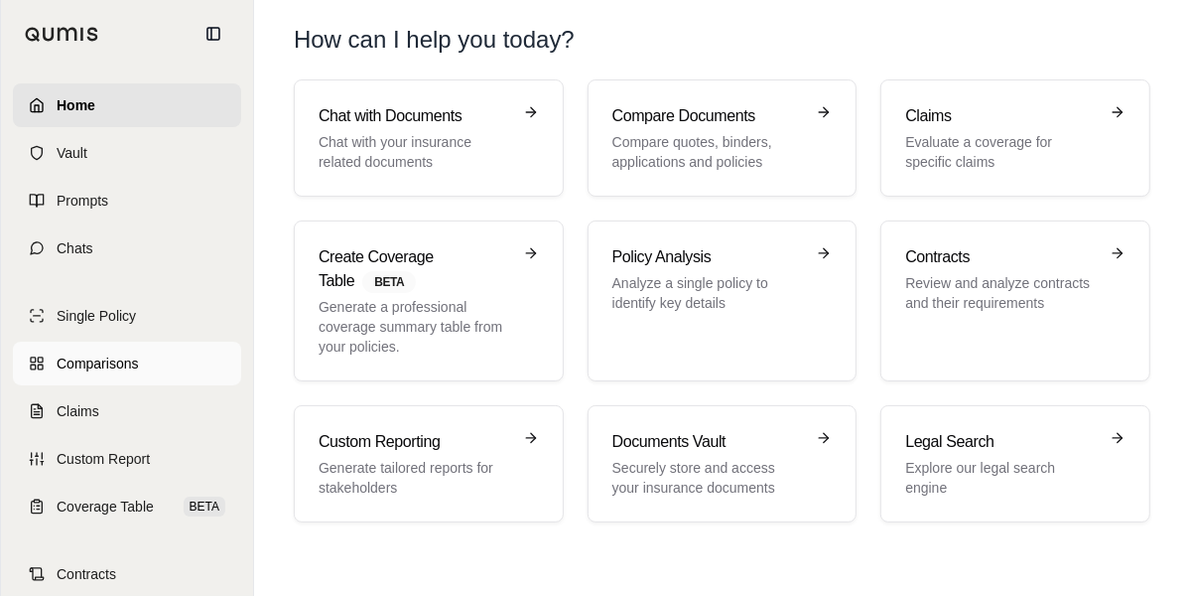
click at [105, 366] on span "Comparisons" at bounding box center [97, 363] width 81 height 20
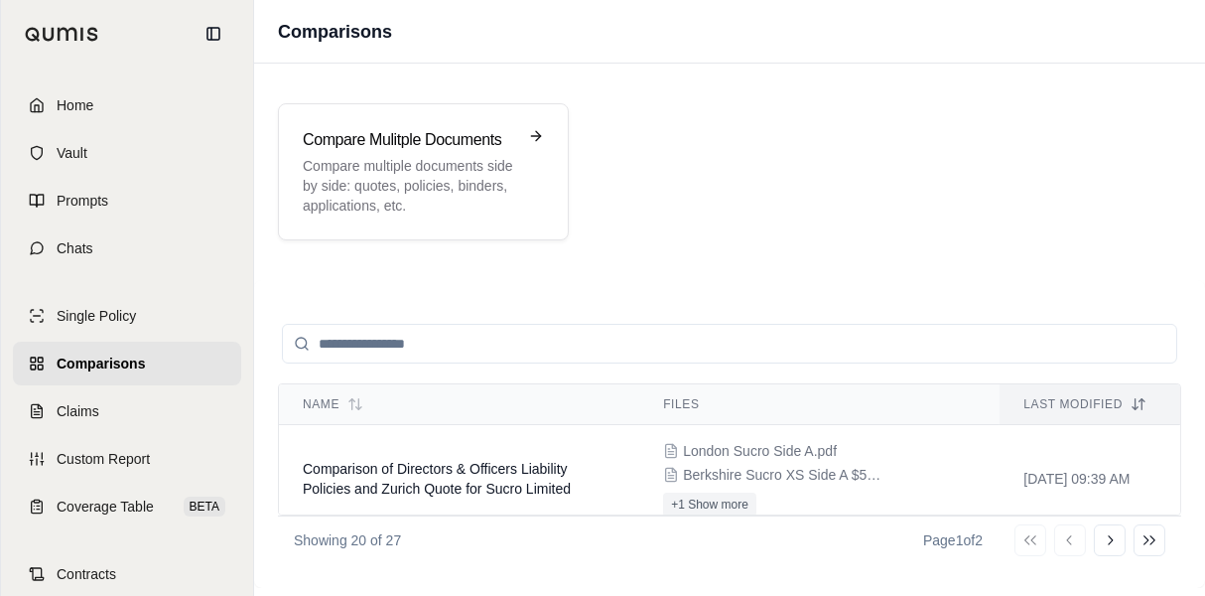
click at [638, 337] on input "search" at bounding box center [729, 344] width 895 height 40
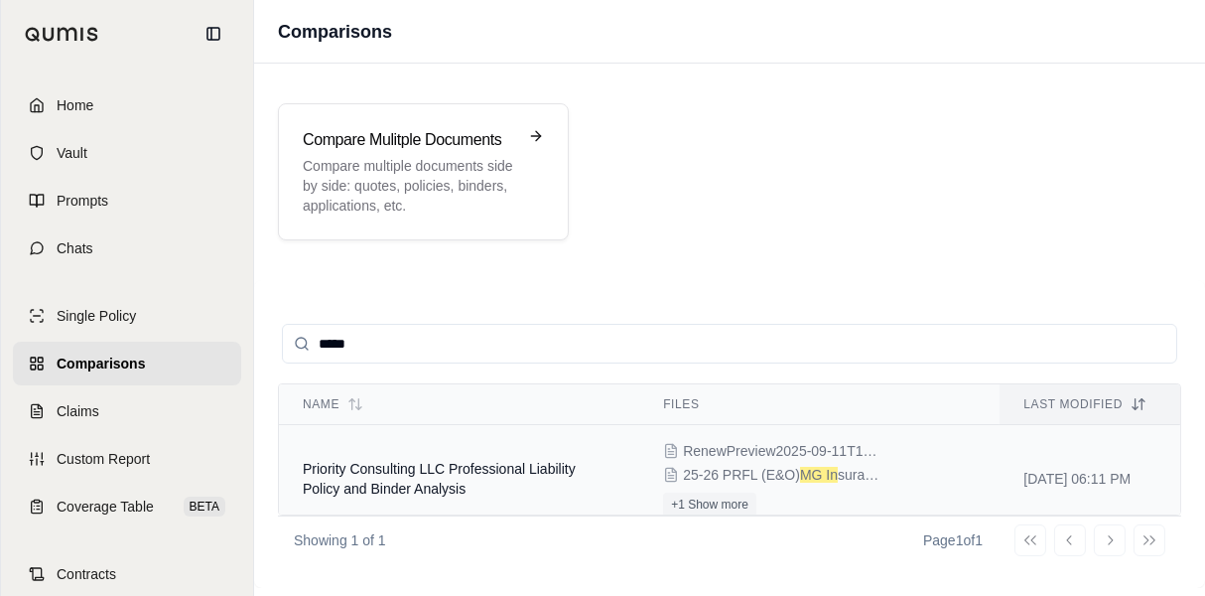
scroll to position [16, 0]
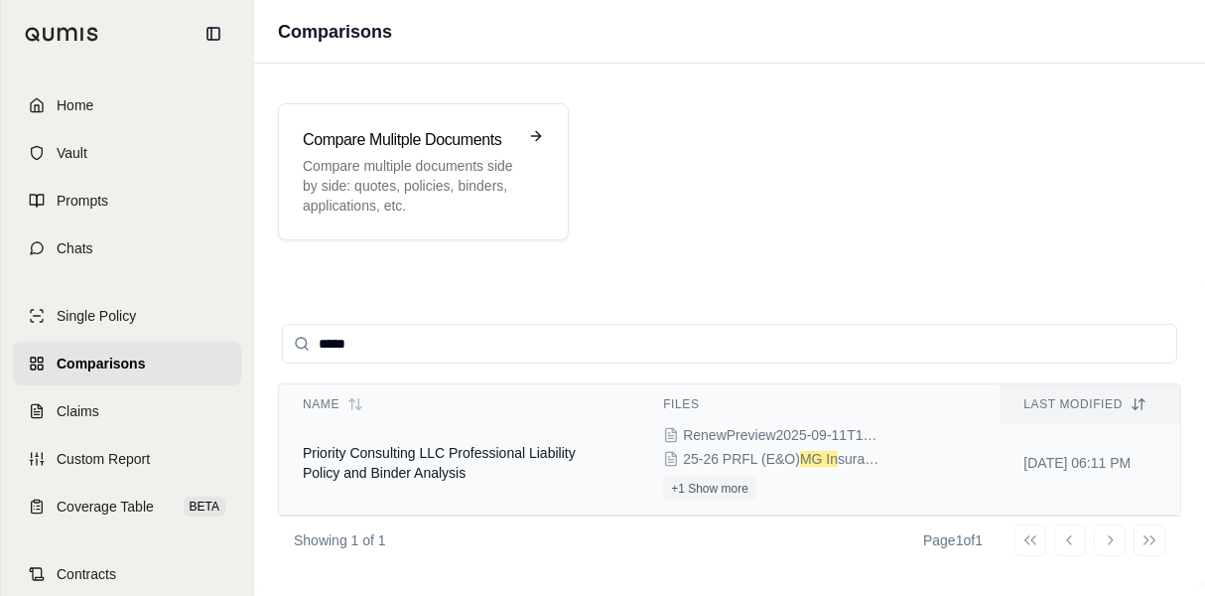
type input "*****"
click at [561, 461] on td "Priority Consulting LLC Professional Liability Policy and Binder Analysis" at bounding box center [459, 463] width 360 height 108
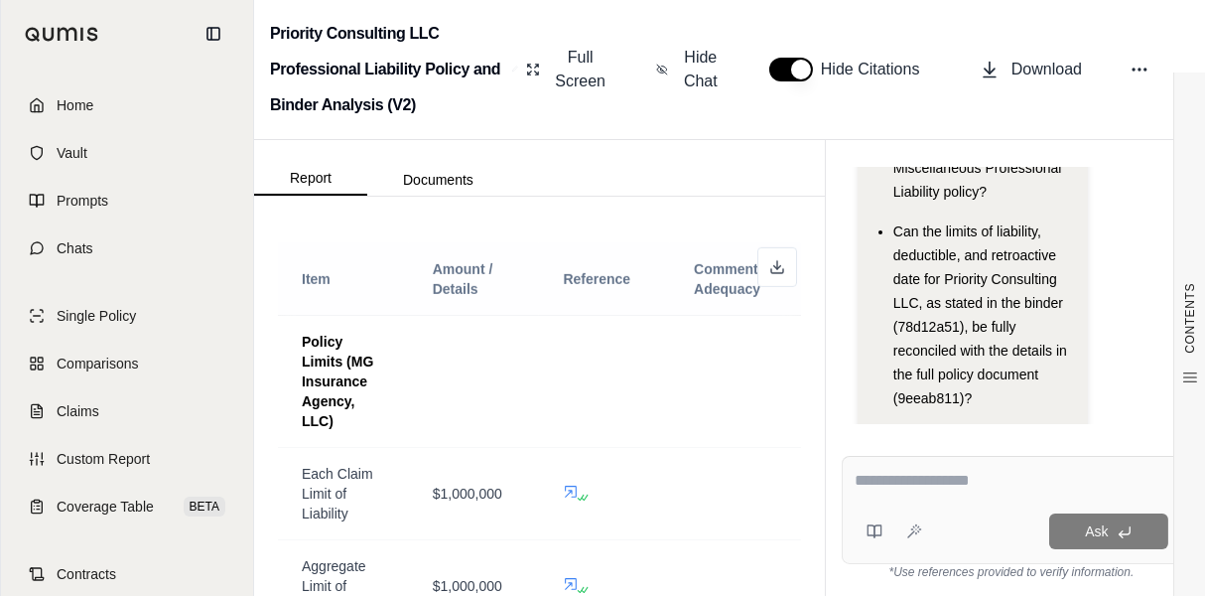
scroll to position [2084, 0]
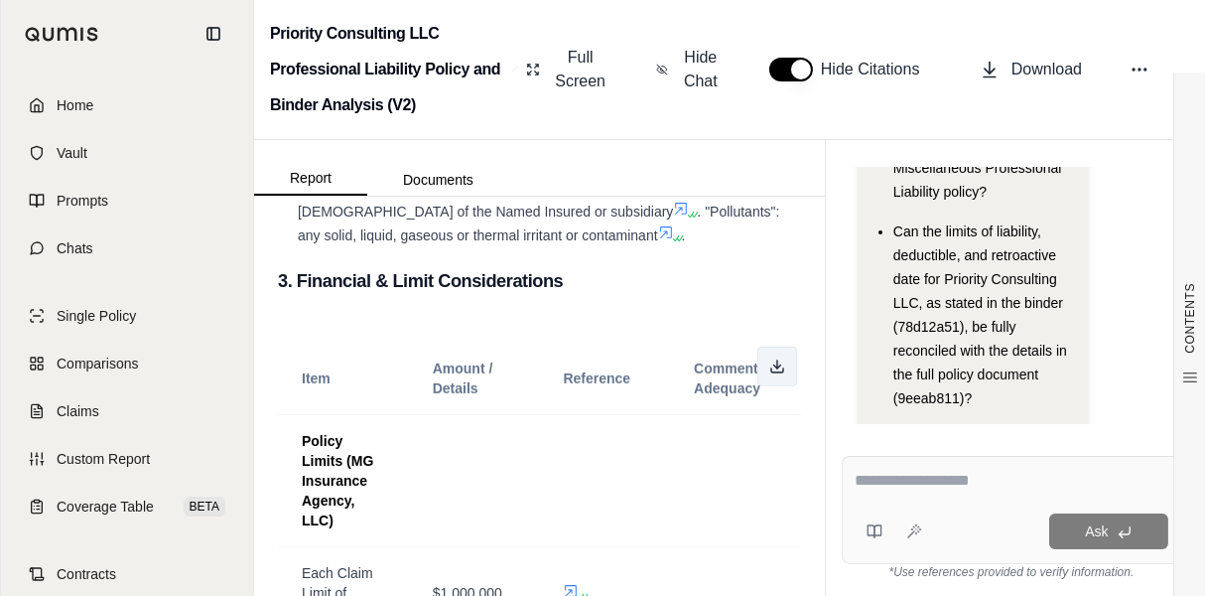
click at [769, 374] on icon at bounding box center [777, 366] width 16 height 16
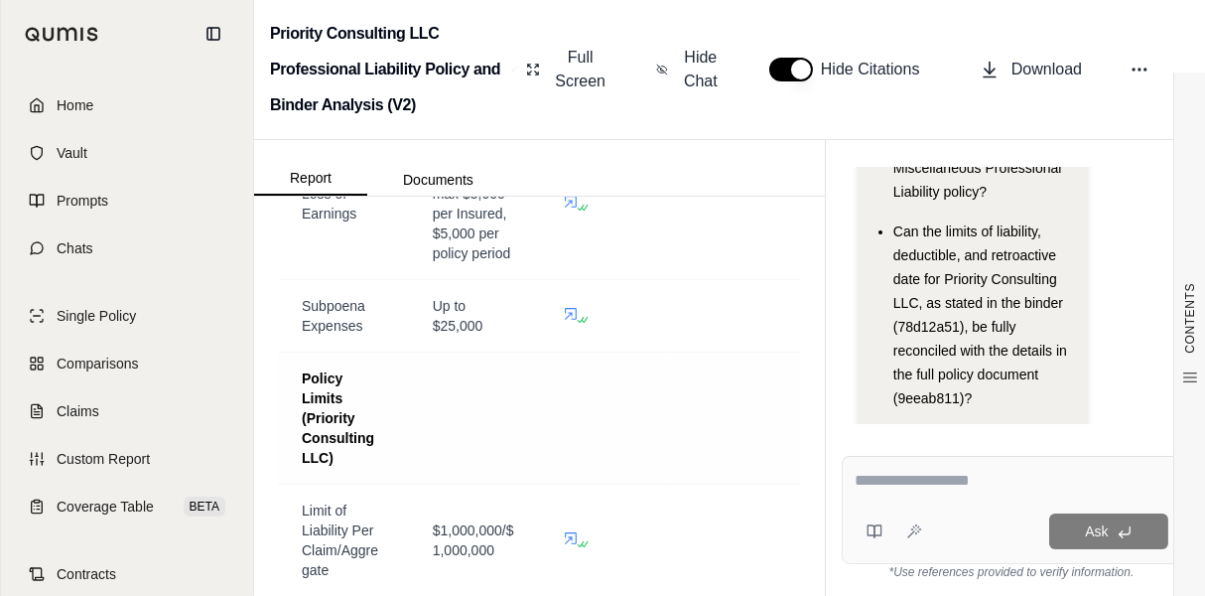
scroll to position [3474, 0]
